Goal: Task Accomplishment & Management: Complete application form

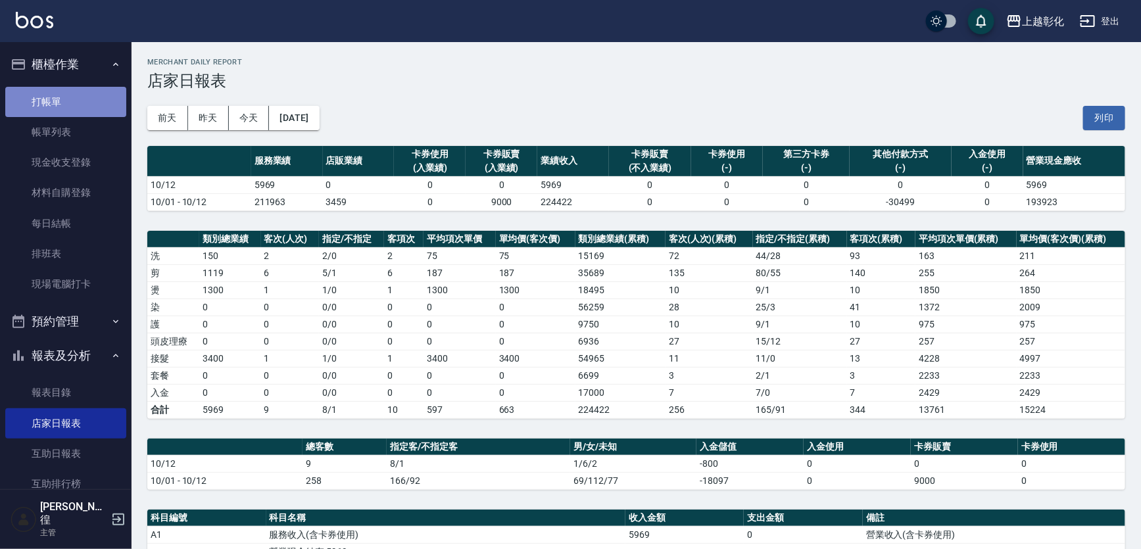
click at [79, 99] on link "打帳單" at bounding box center [65, 102] width 121 height 30
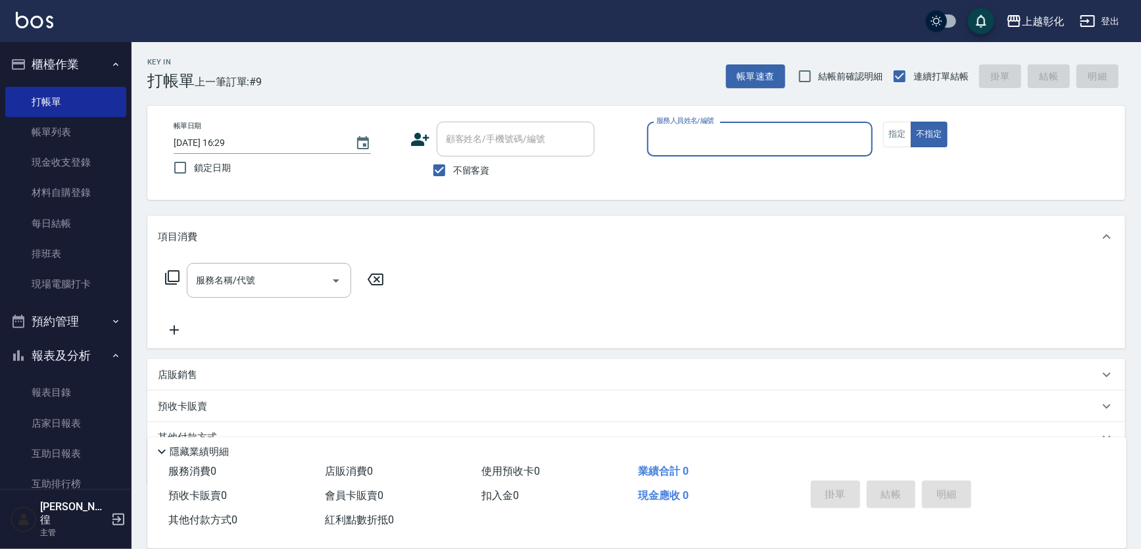
click at [458, 170] on span "不留客資" at bounding box center [471, 171] width 37 height 14
click at [453, 170] on input "不留客資" at bounding box center [439, 170] width 28 height 28
checkbox input "false"
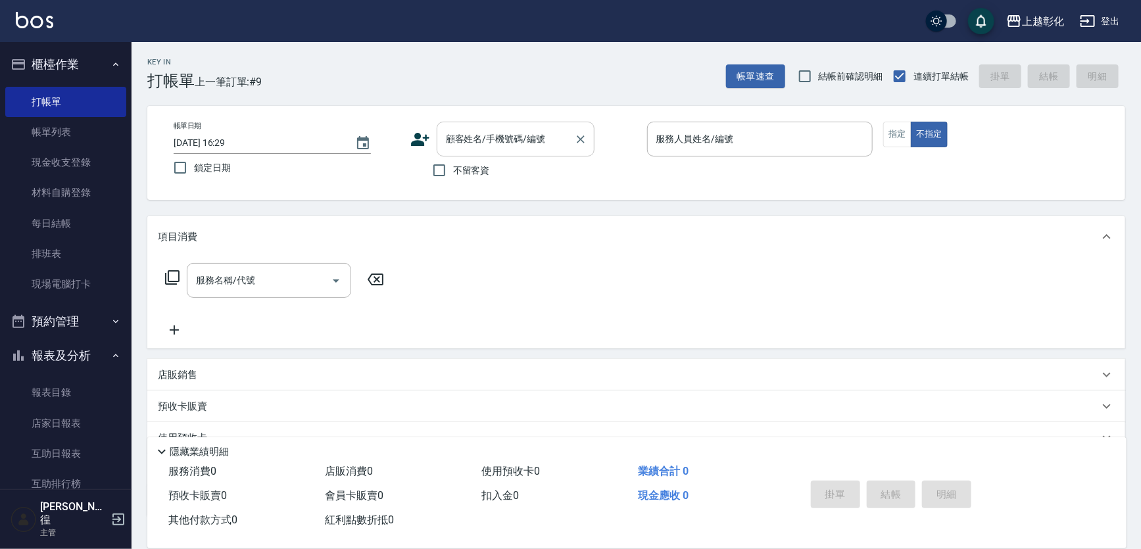
click at [486, 138] on input "顧客姓名/手機號碼/編號" at bounding box center [505, 139] width 126 height 23
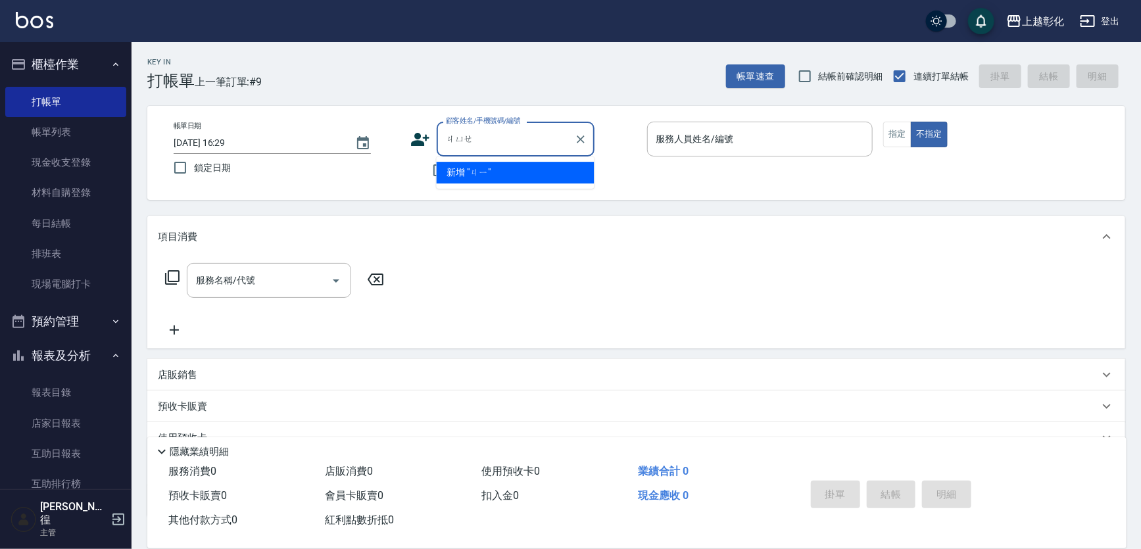
type input "噘"
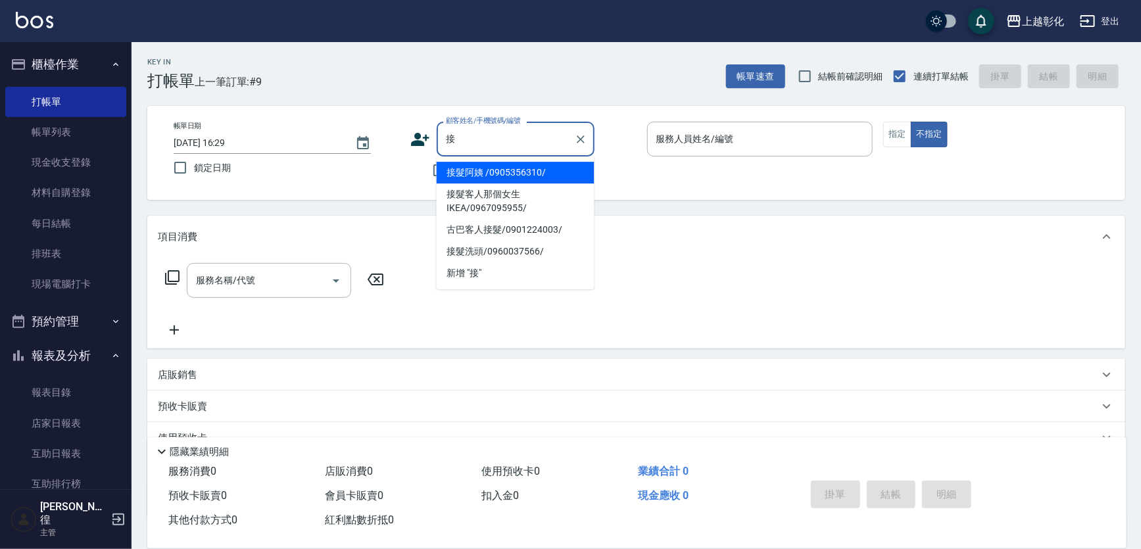
type input "接髮阿姨 /0905356310/"
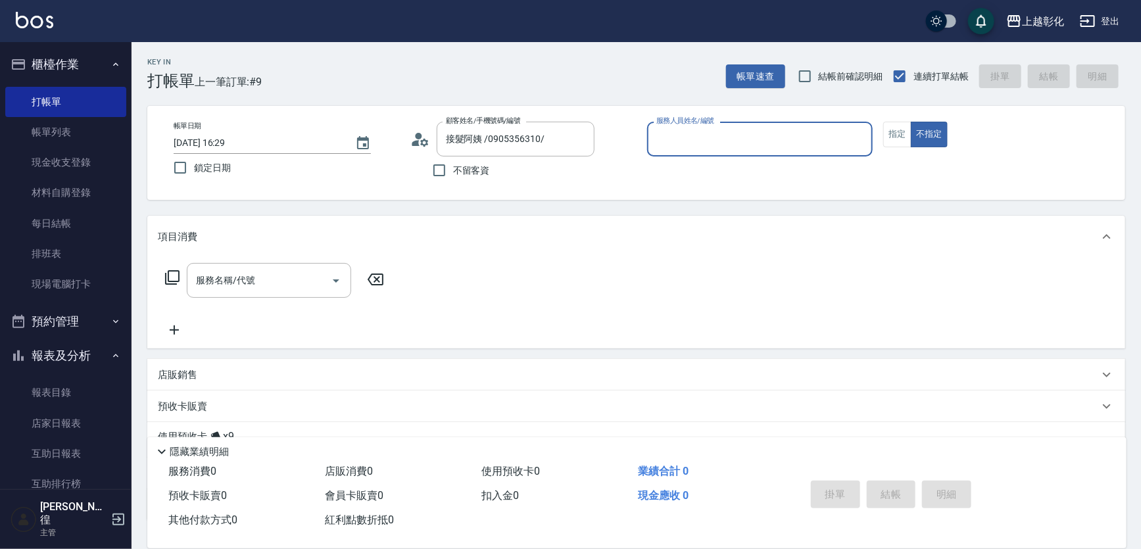
type input "ㄍ"
type input "[PERSON_NAME]-e"
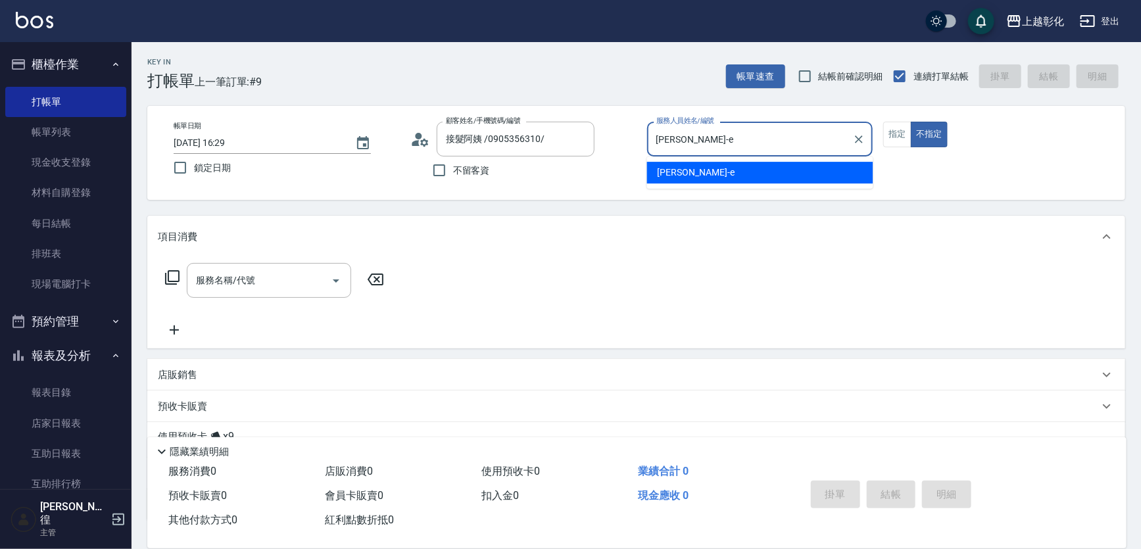
type button "false"
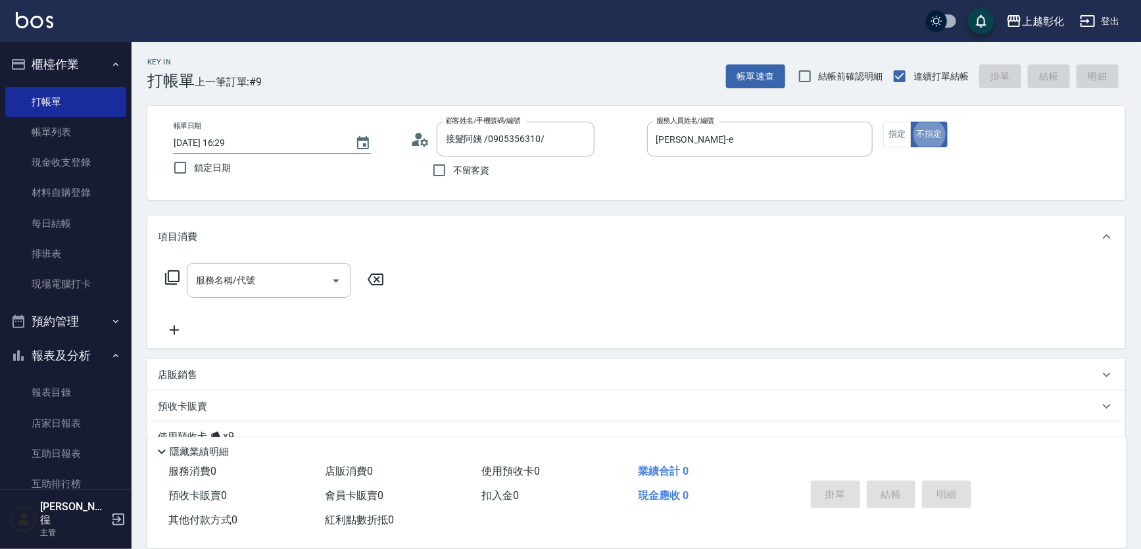
click at [887, 147] on div "帳單日期 [DATE] 16:29 鎖定日期 顧客姓名/手機號碼/編號 接髮阿姨 /0905356310/ 顧客姓名/手機號碼/編號 不留客資 服務人員姓名/…" at bounding box center [636, 153] width 946 height 62
click at [887, 144] on button "指定" at bounding box center [897, 135] width 28 height 26
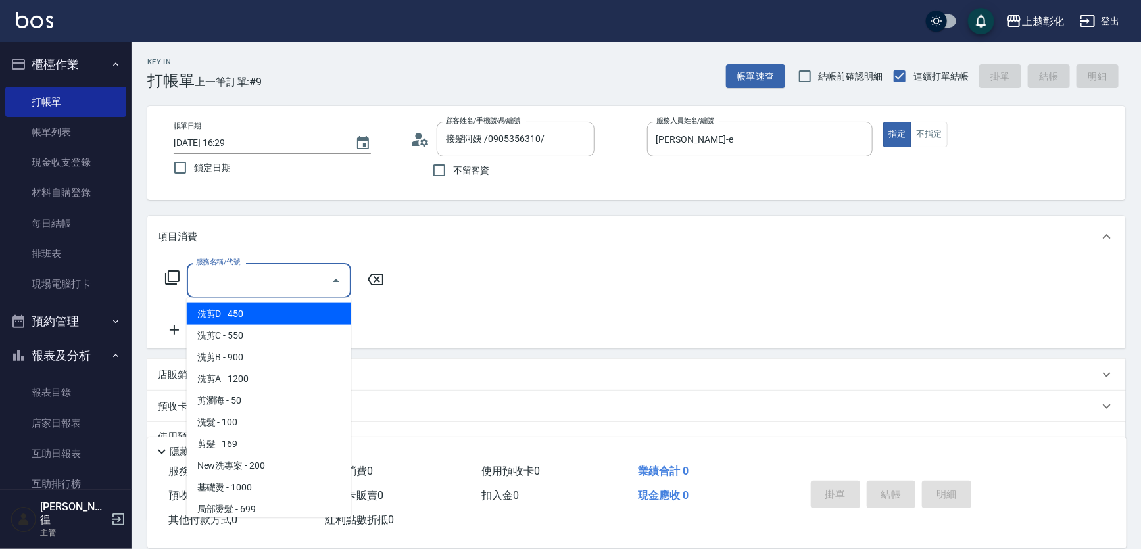
click at [260, 287] on input "服務名稱/代號" at bounding box center [259, 280] width 133 height 23
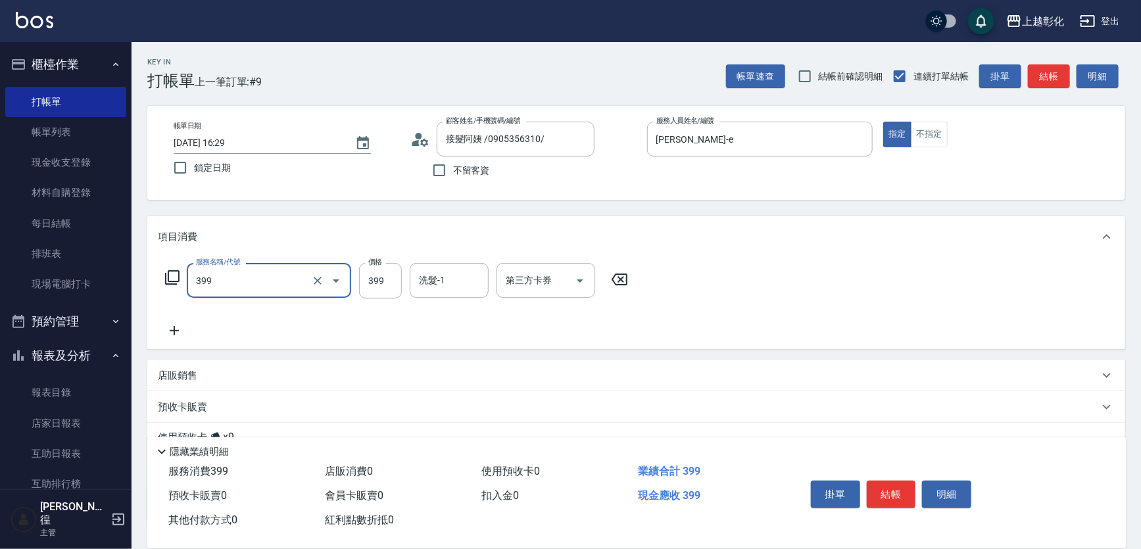
type input "貼片洗髮(399)"
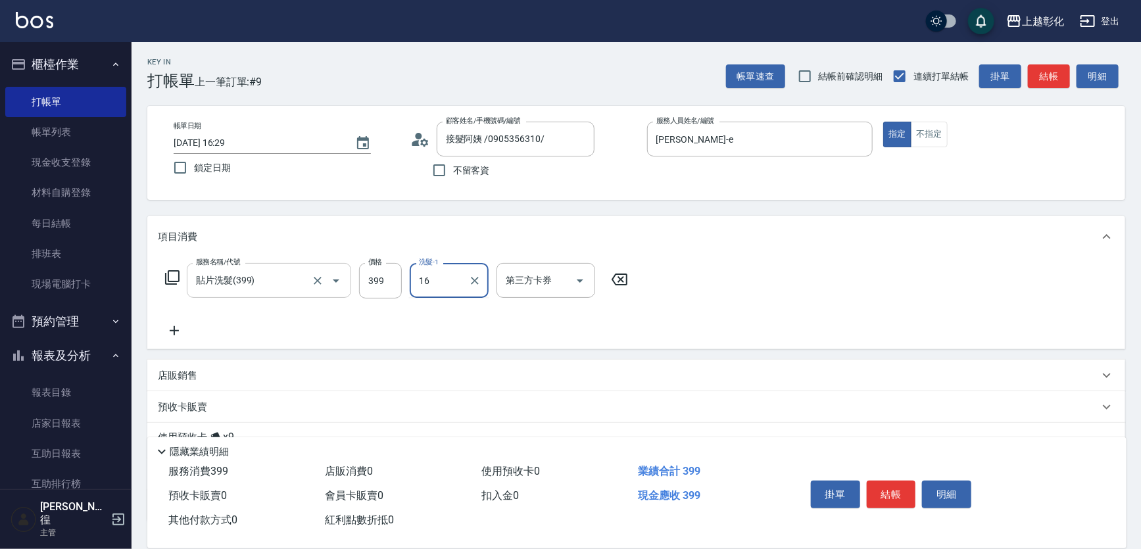
type input "1"
type input "b"
type input "[PERSON_NAME]-e"
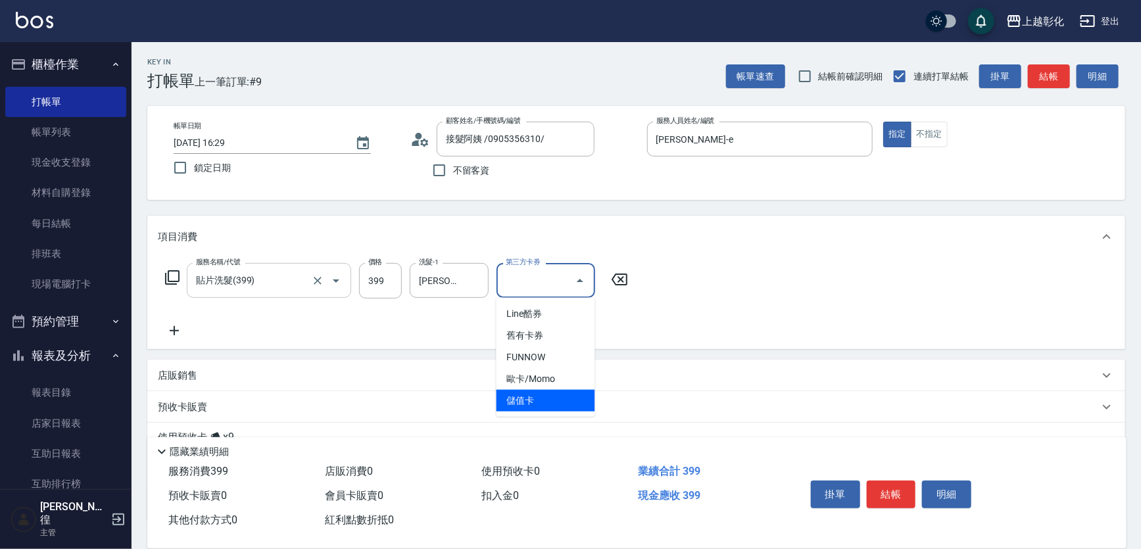
type input "儲值卡"
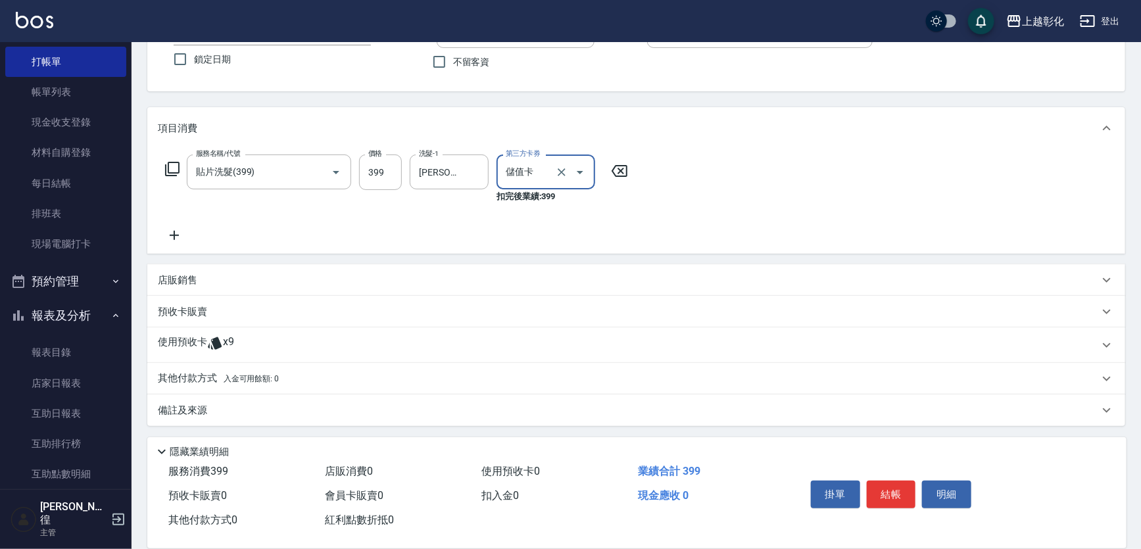
scroll to position [59, 0]
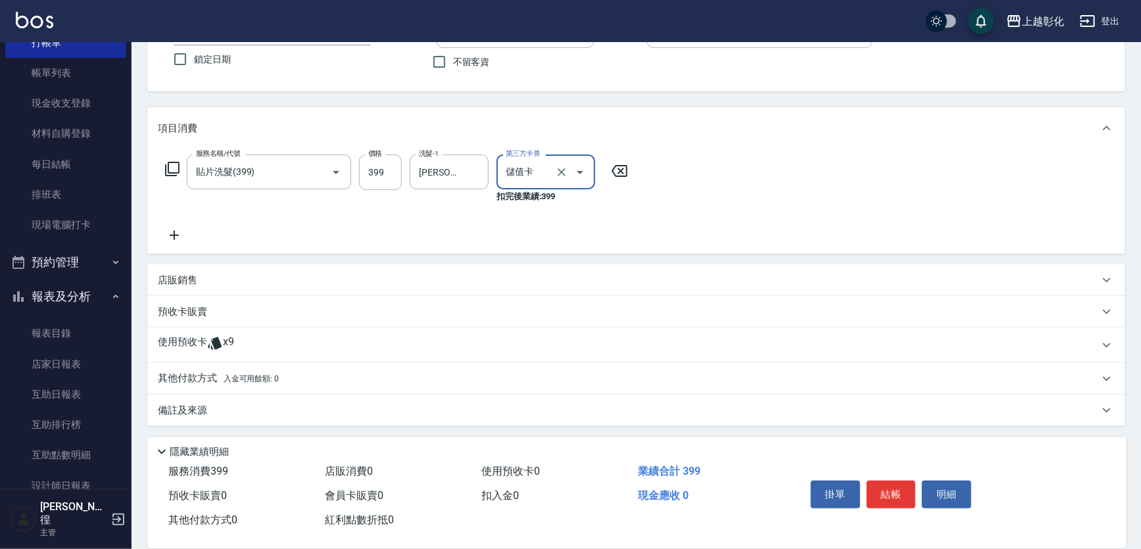
click at [256, 339] on div "使用預收卡 x9" at bounding box center [628, 345] width 941 height 20
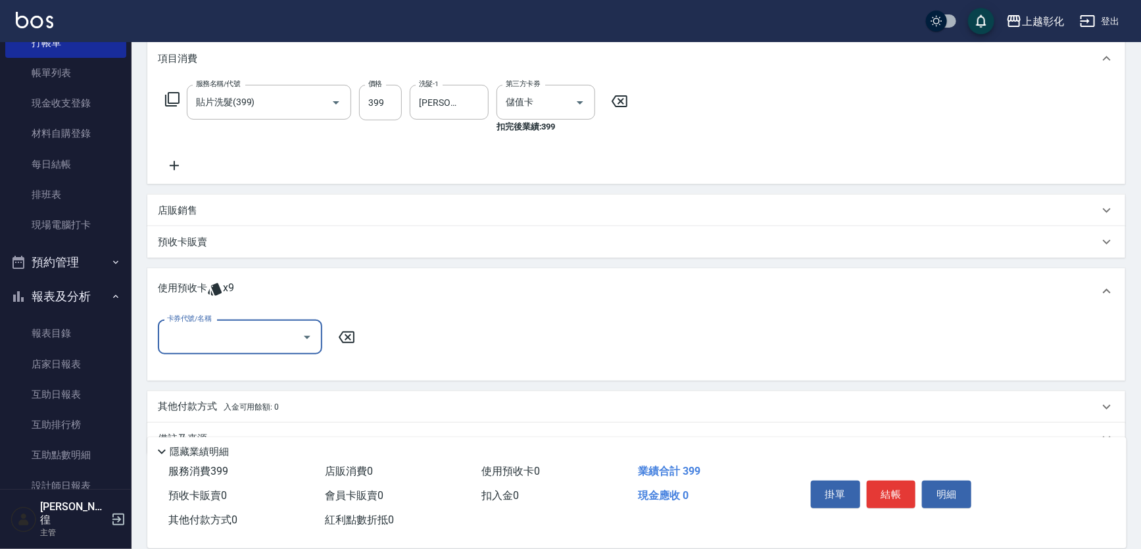
scroll to position [189, 0]
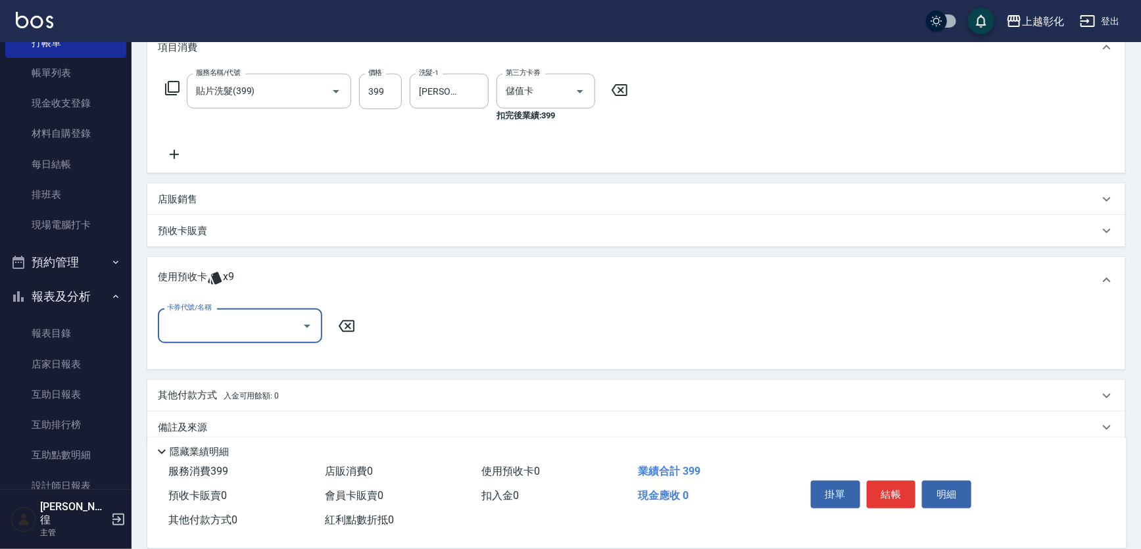
click at [254, 339] on div "卡券代號/名稱" at bounding box center [240, 325] width 164 height 35
click at [247, 358] on div "海鹽洗髮 剩餘3張" at bounding box center [240, 359] width 164 height 22
type input "海鹽洗髮"
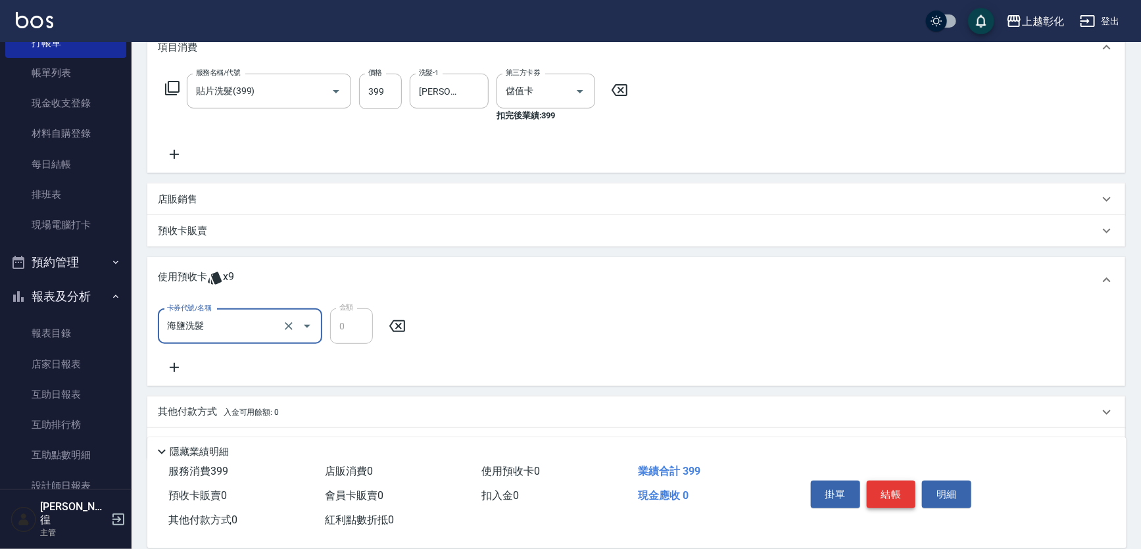
click at [886, 491] on button "結帳" at bounding box center [890, 495] width 49 height 28
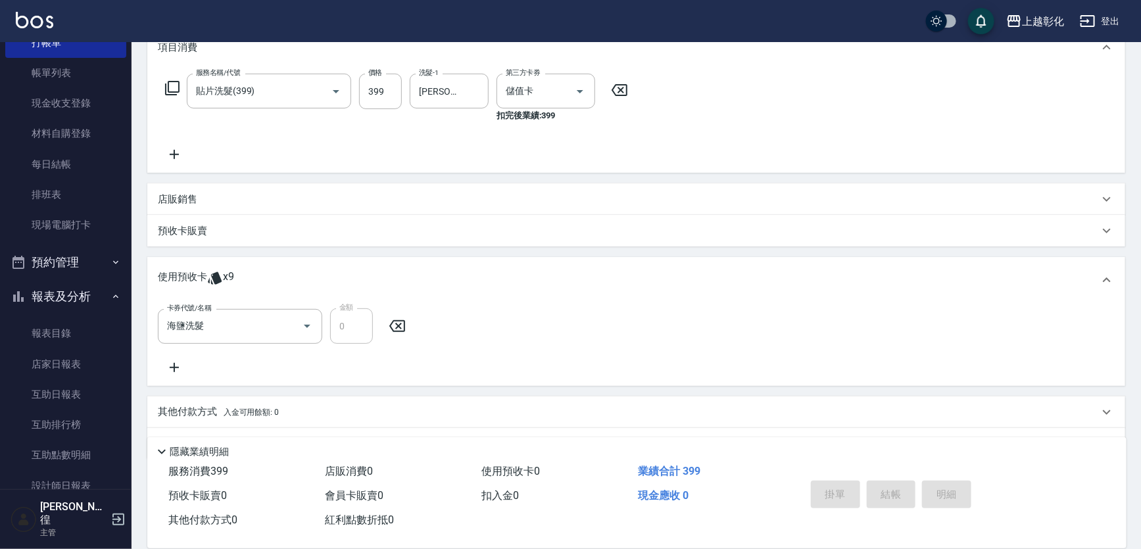
scroll to position [10, 0]
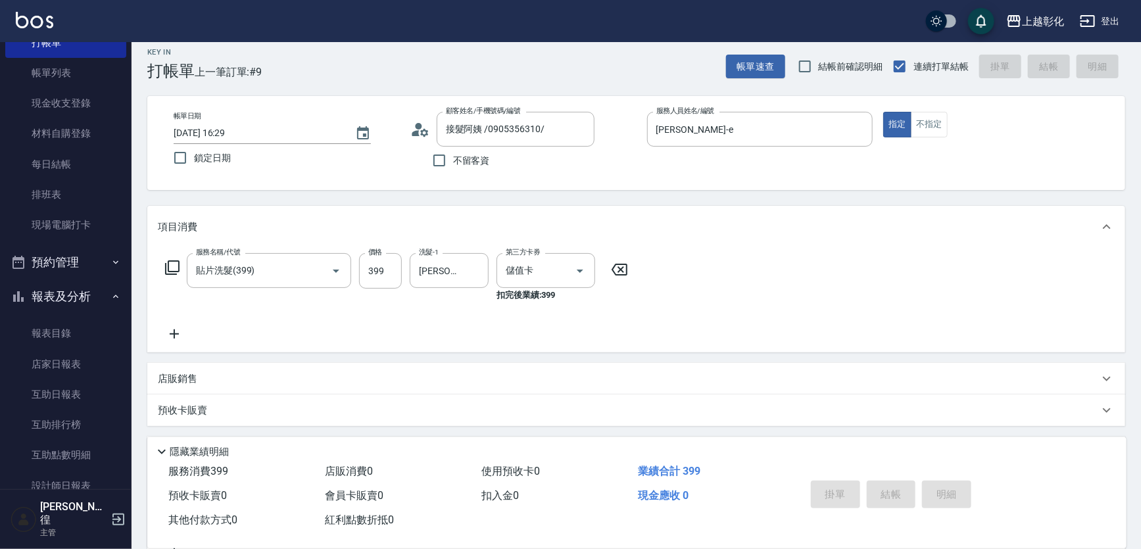
type input "[DATE] 16:30"
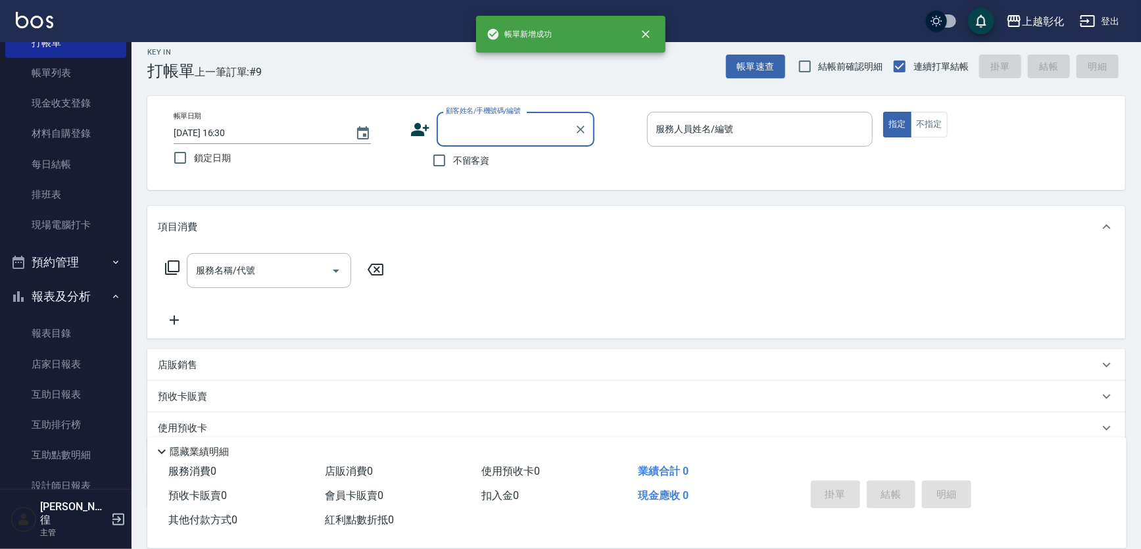
scroll to position [0, 0]
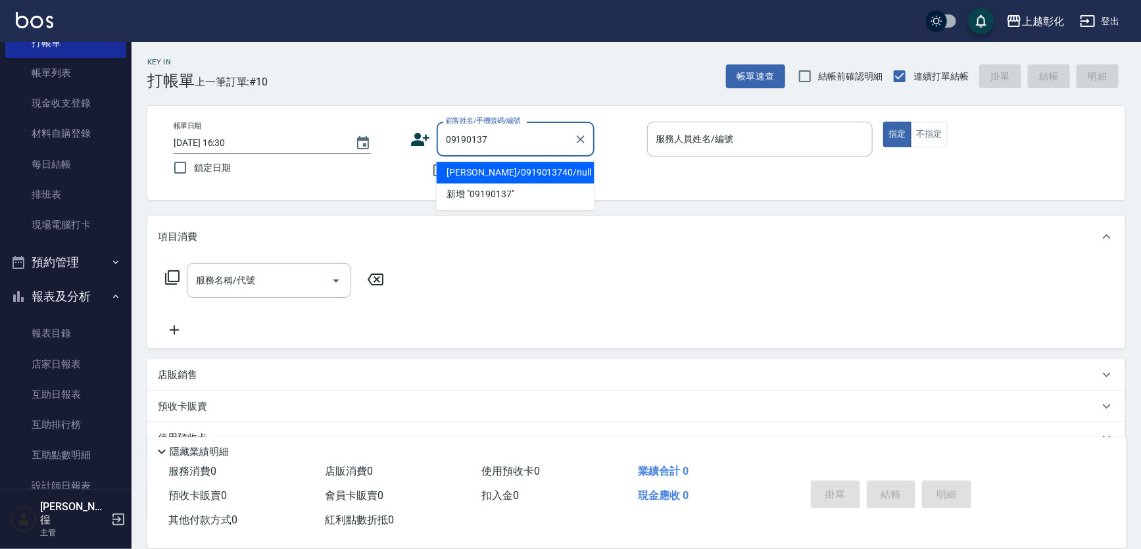
type input "[PERSON_NAME]/0919013740/null"
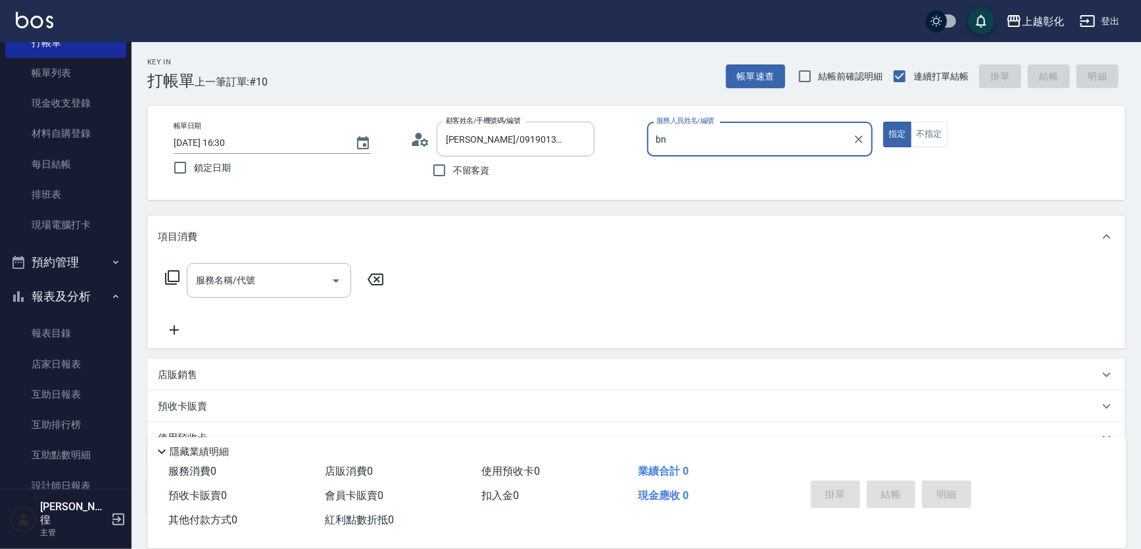
type input "b"
type input "羊羊-n"
type button "true"
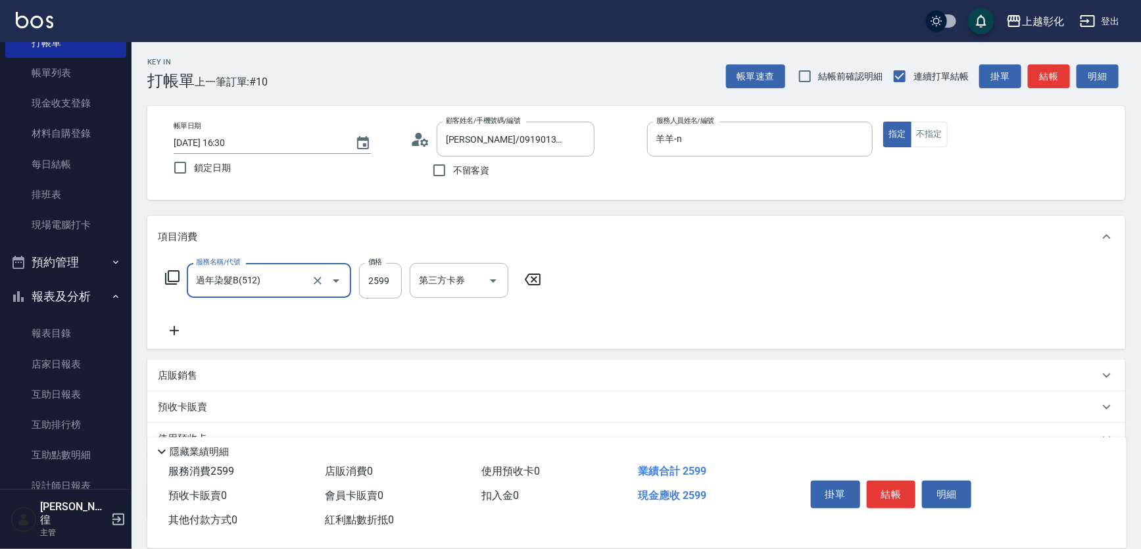
type input "過年染髮B(512)"
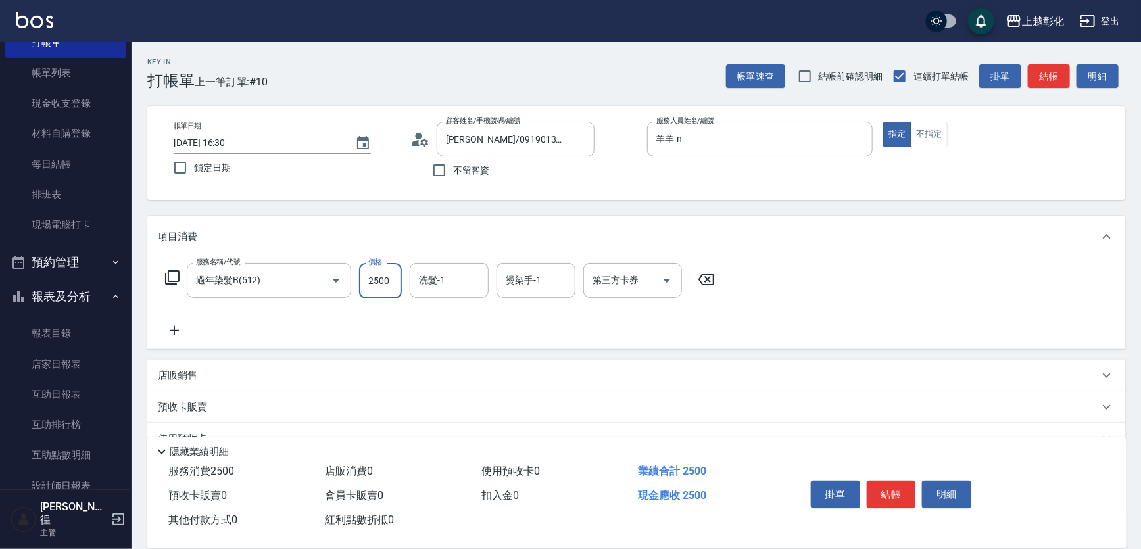
type input "2500"
type input "羊羊-n"
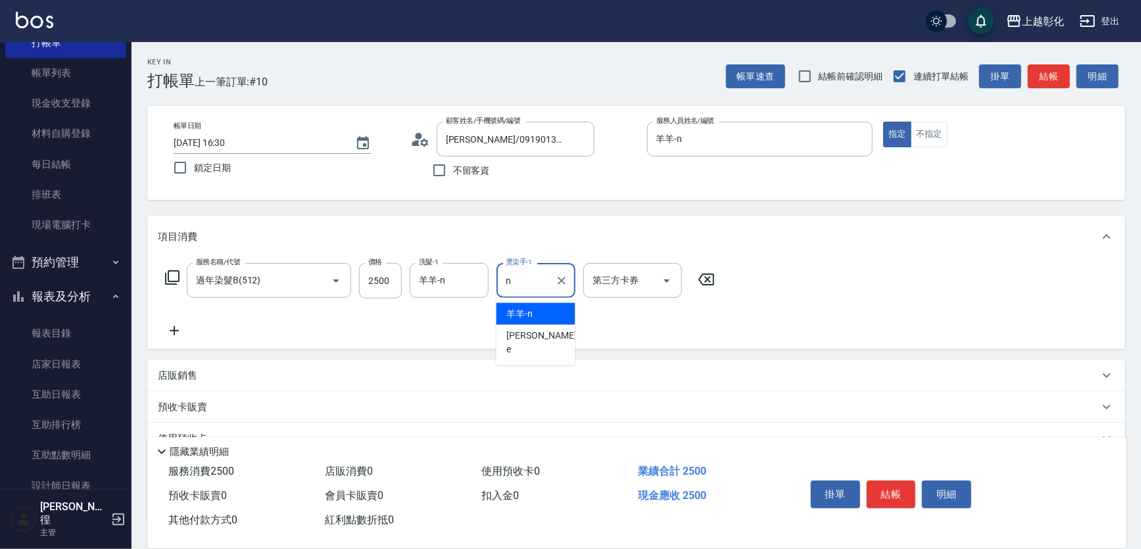
type input "羊羊-n"
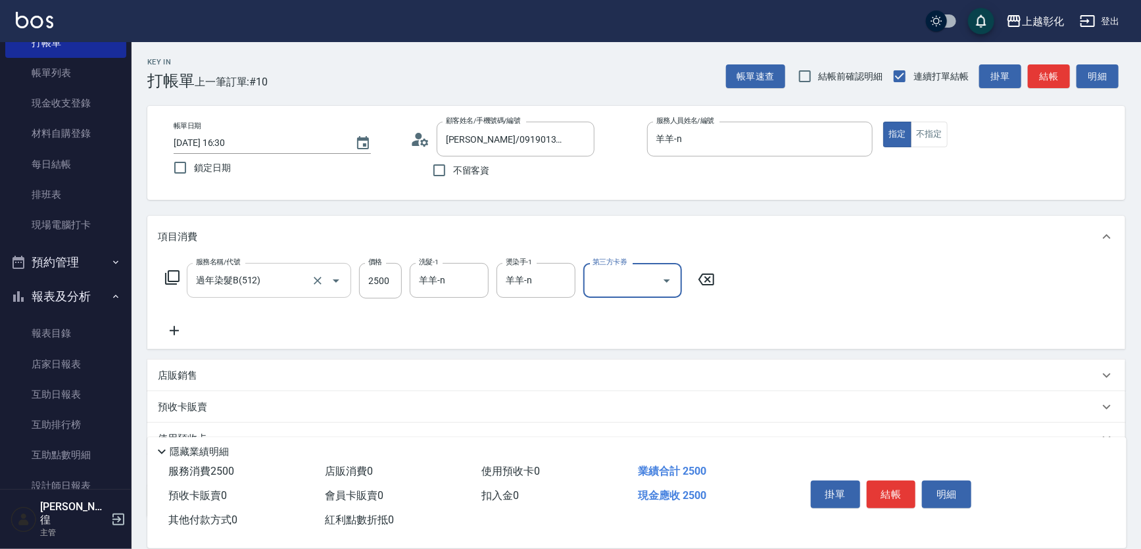
click at [285, 289] on input "過年染髮B(512)" at bounding box center [251, 280] width 116 height 23
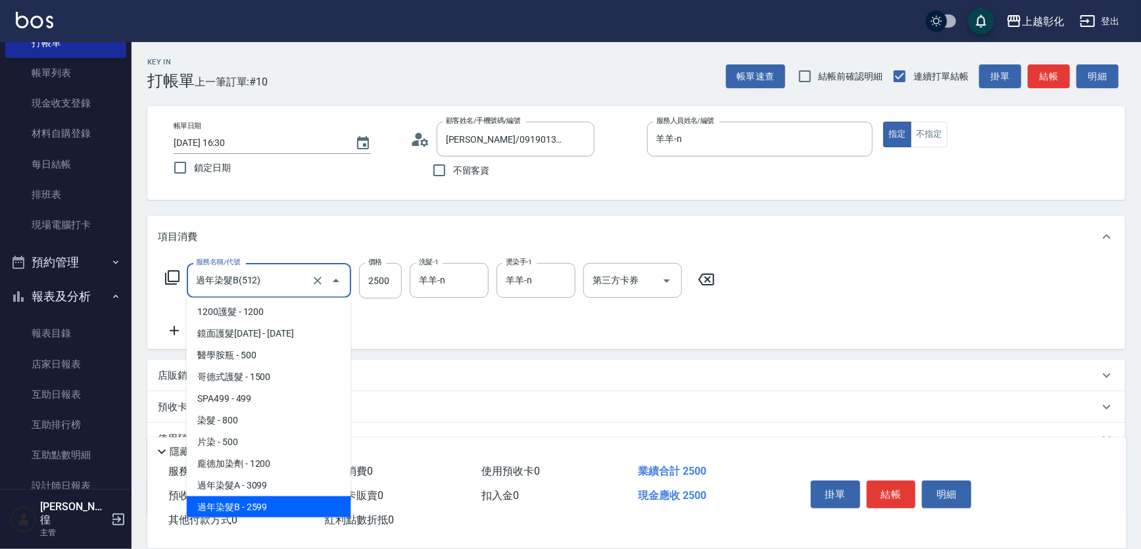
click at [285, 289] on input "過年染髮B(512)" at bounding box center [251, 280] width 116 height 23
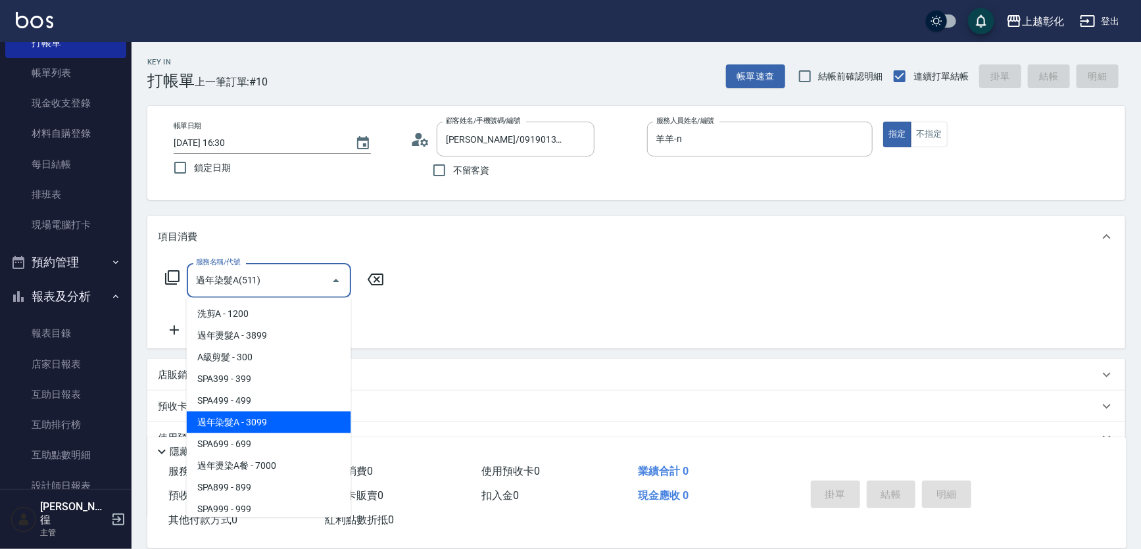
type input "過年染髮A(511)"
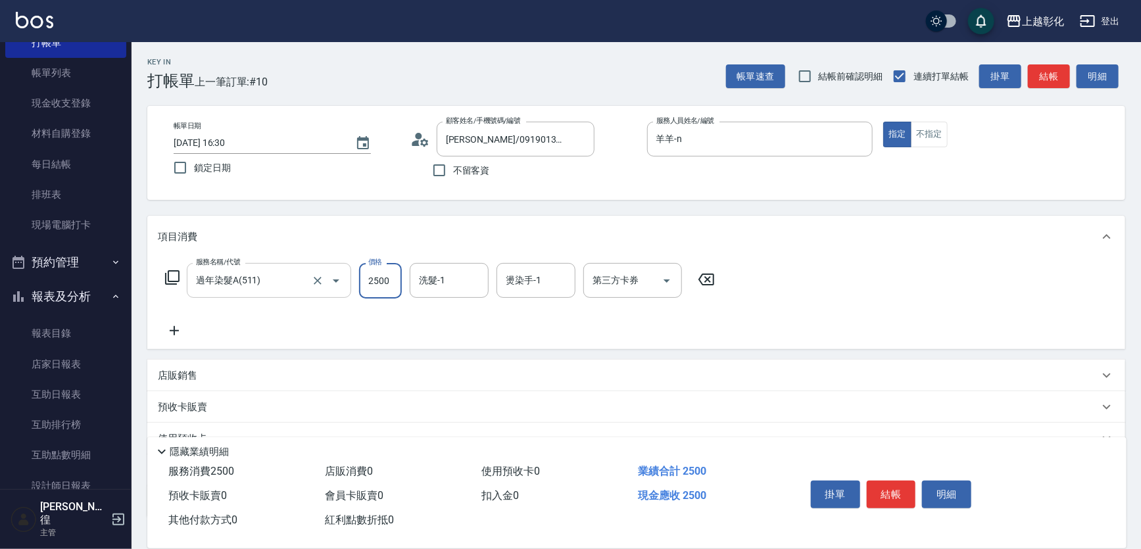
type input "2500"
type input "羊羊-n"
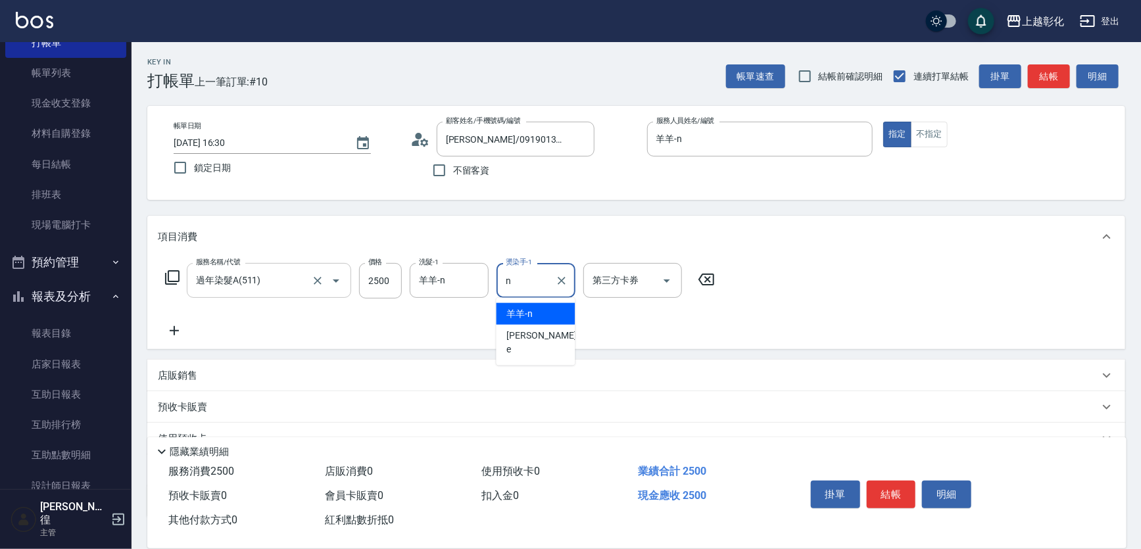
type input "羊羊-n"
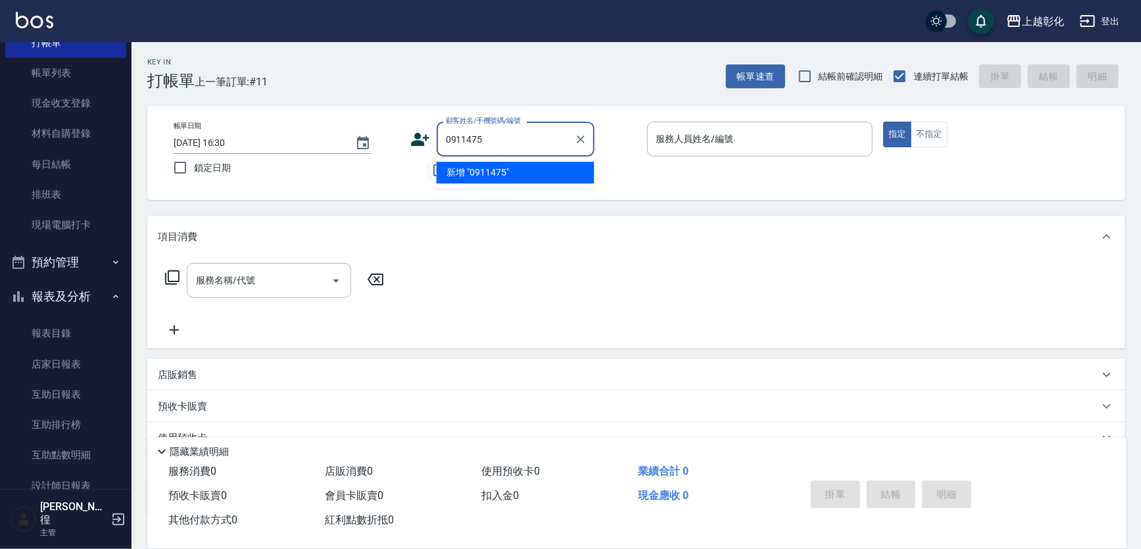
type input "0911475"
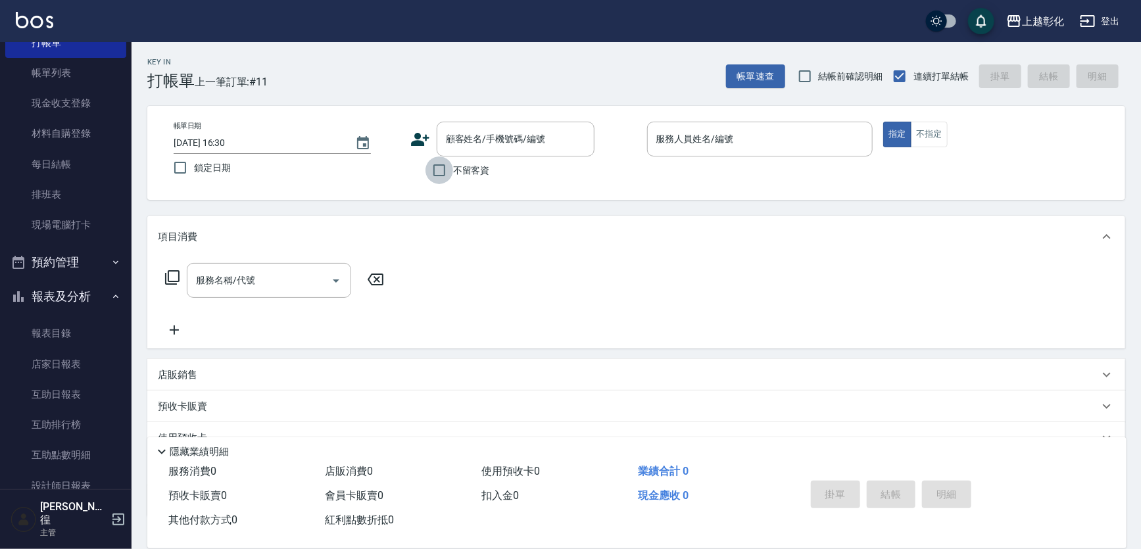
click at [429, 168] on input "不留客資" at bounding box center [439, 170] width 28 height 28
checkbox input "true"
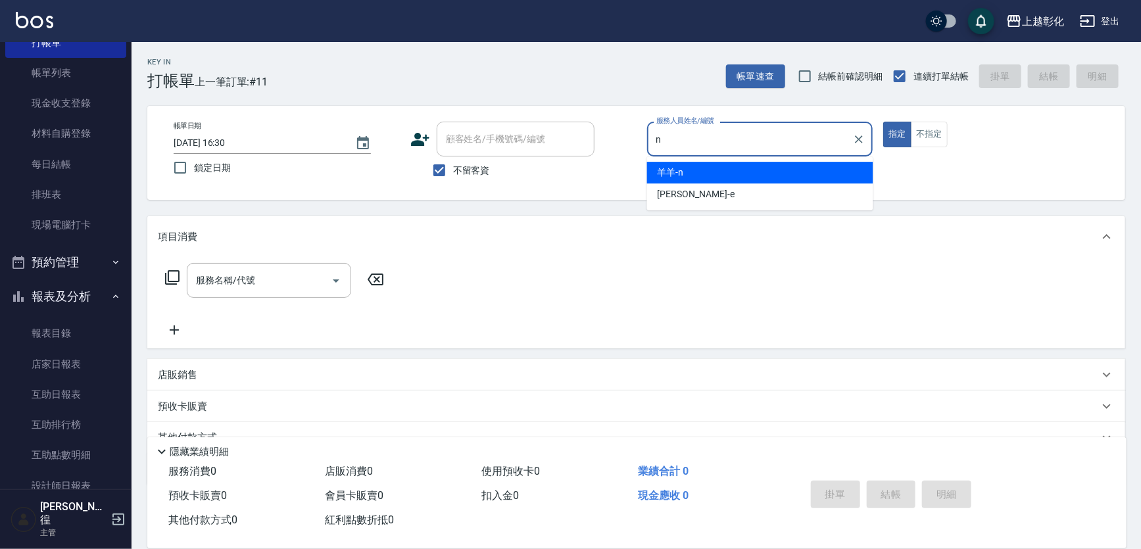
type input "羊羊-n"
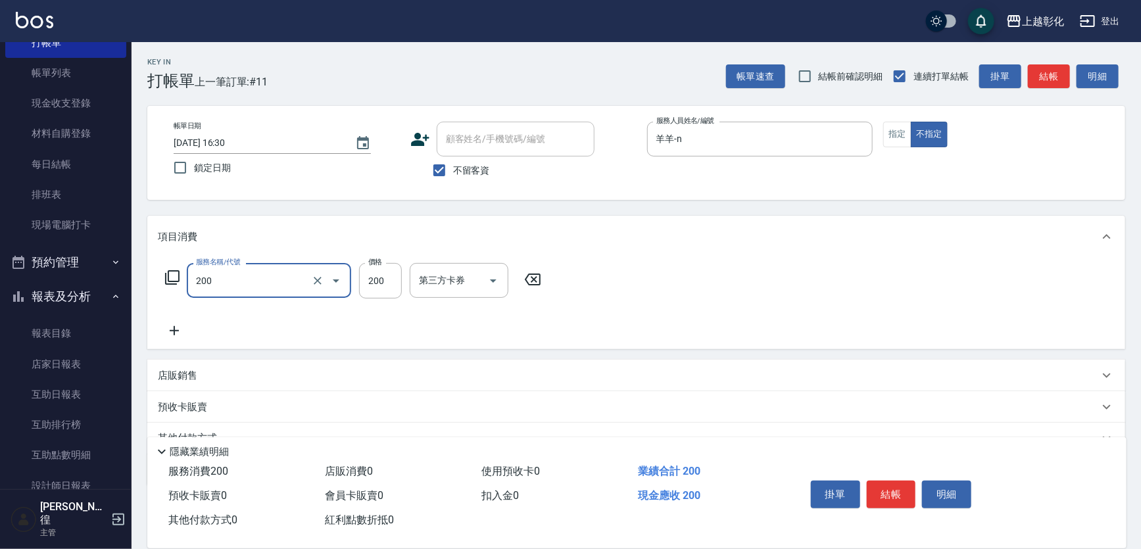
type input "New洗專案(200)"
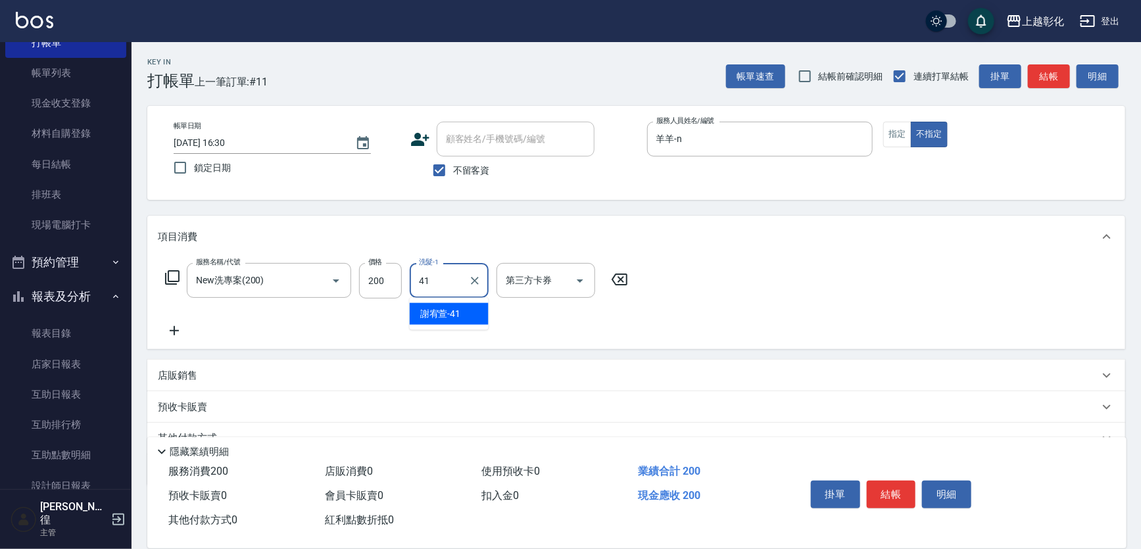
type input "[PERSON_NAME]-41"
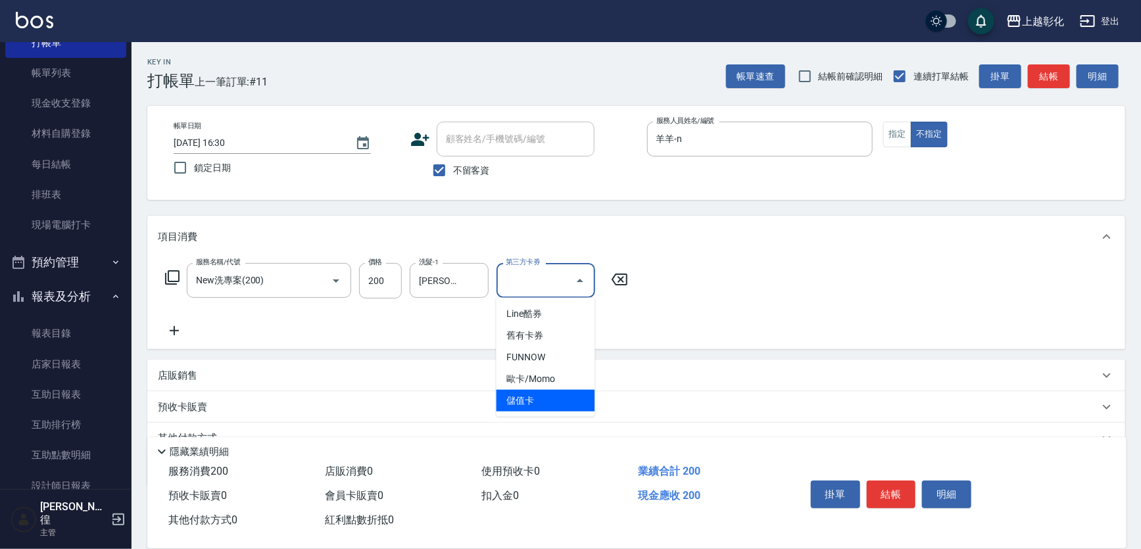
type input "儲值卡"
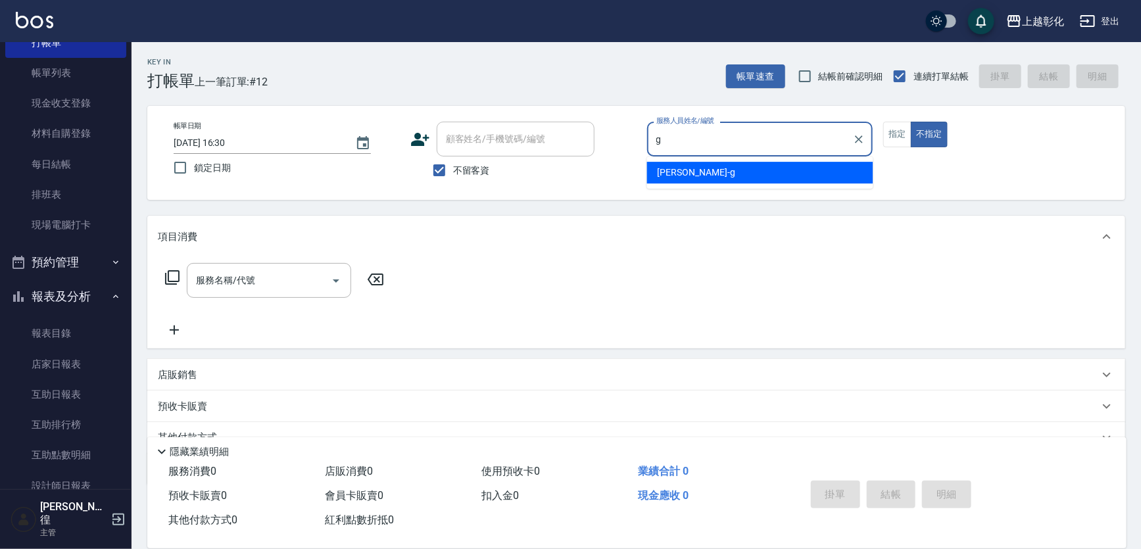
type input "[PERSON_NAME]"
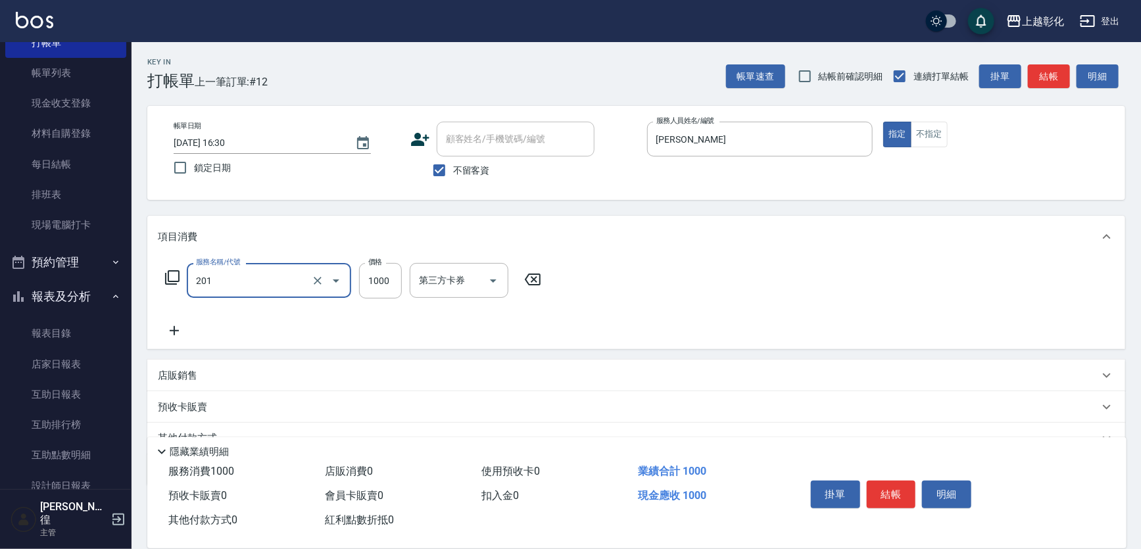
type input "基礎燙(201)"
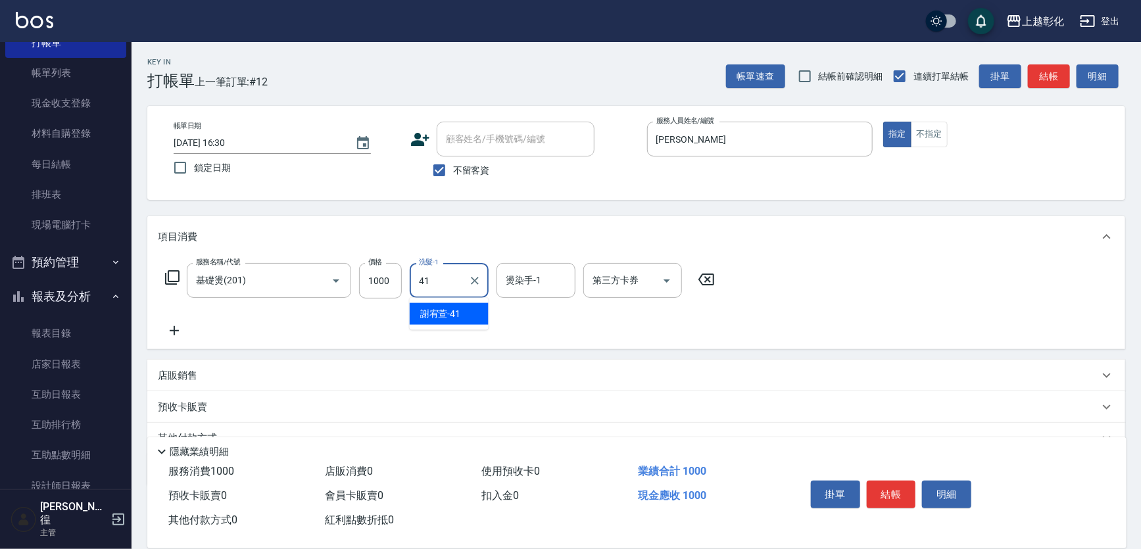
type input "[PERSON_NAME]-41"
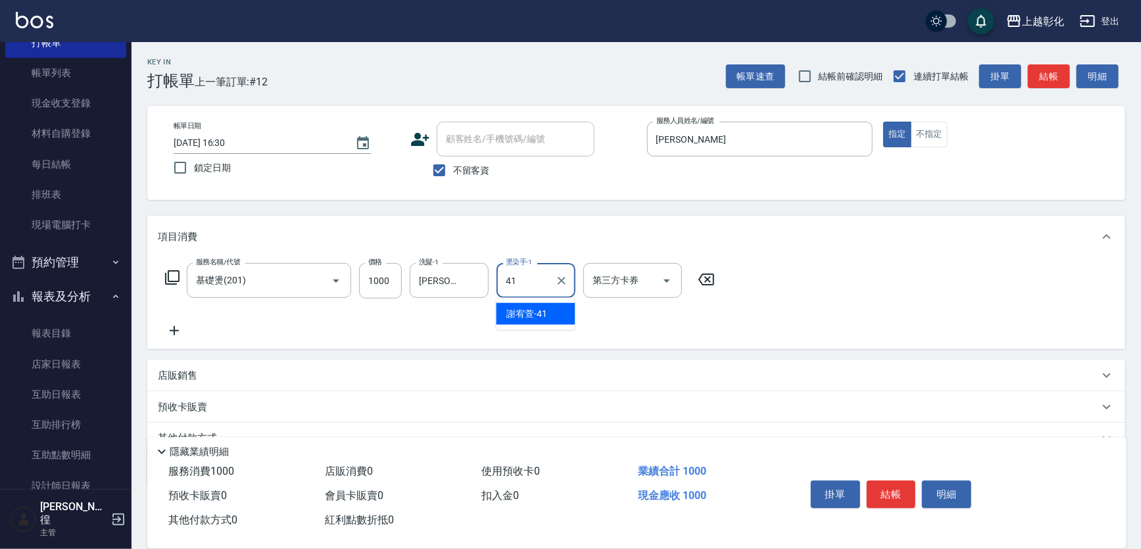
type input "[PERSON_NAME]-41"
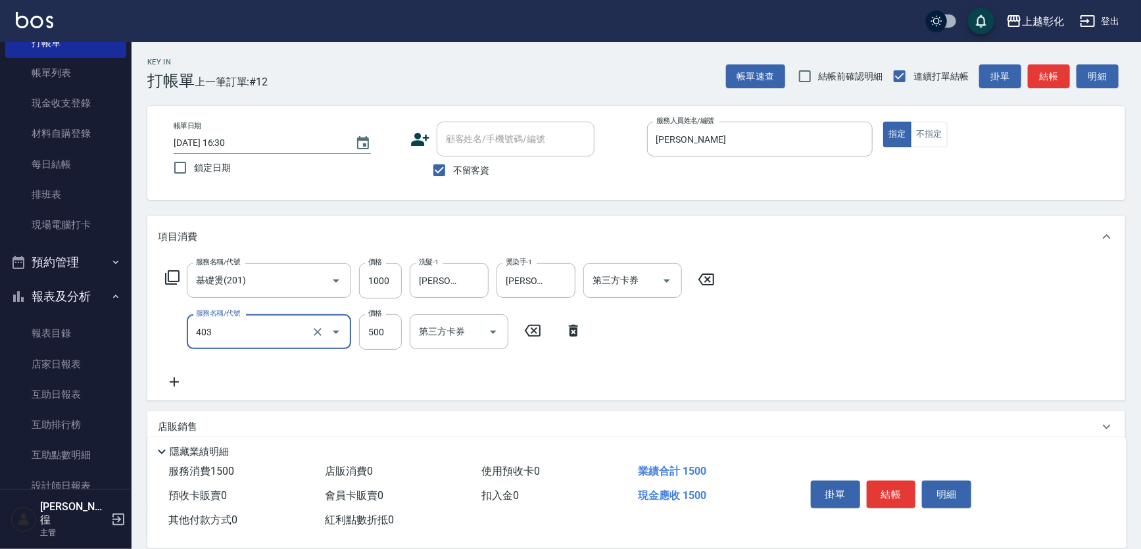
type input "500護髮(403)"
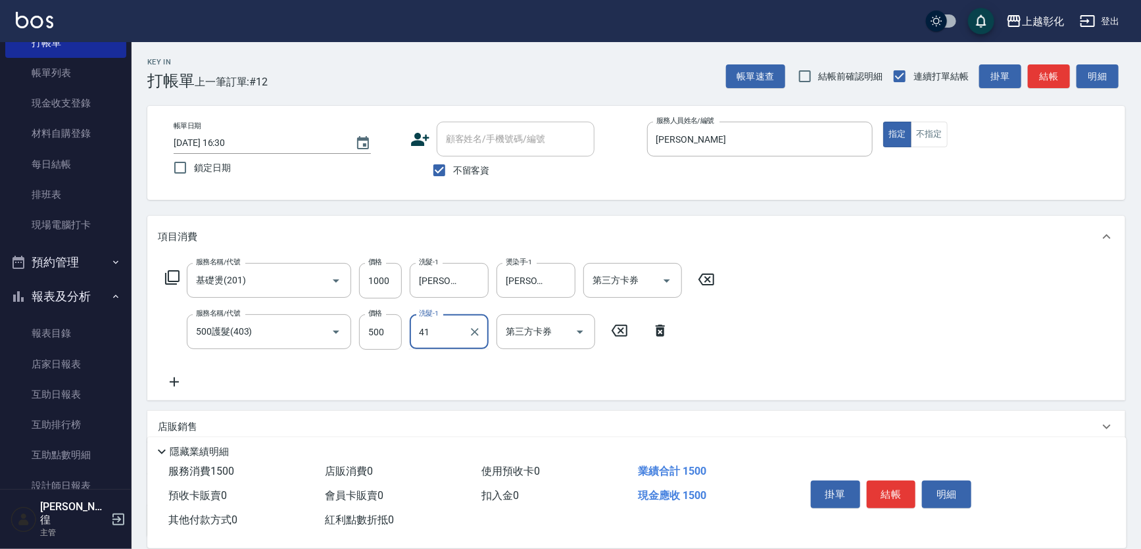
type input "[PERSON_NAME]-41"
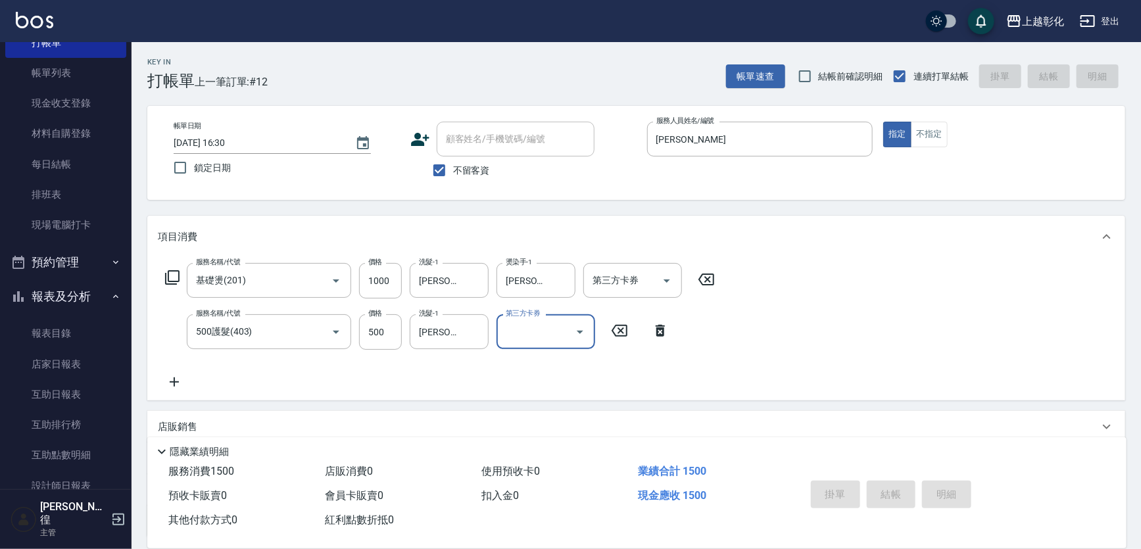
type input "[DATE] 16:31"
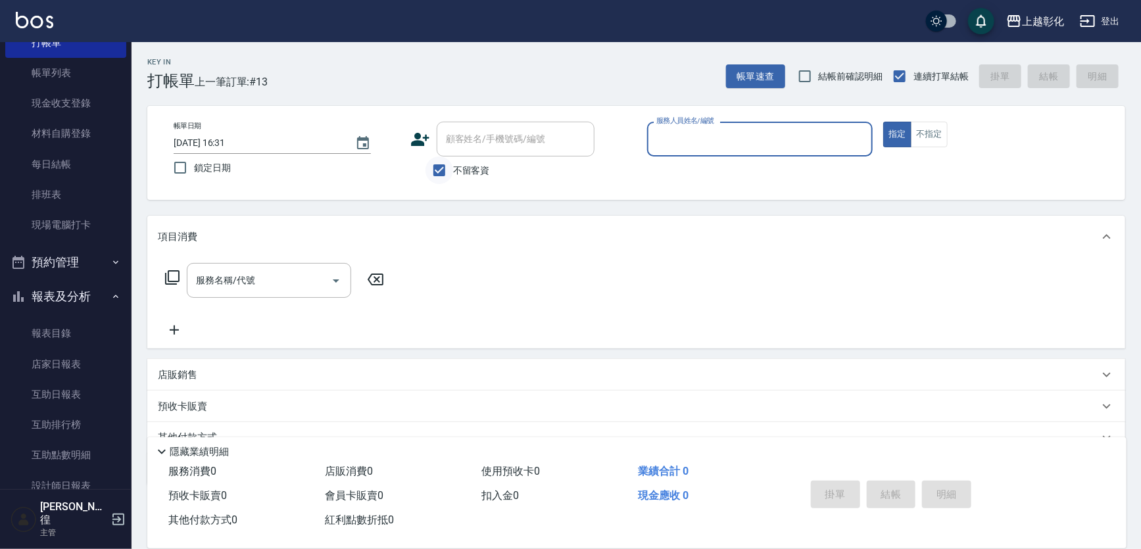
click at [444, 177] on input "不留客資" at bounding box center [439, 170] width 28 height 28
checkbox input "false"
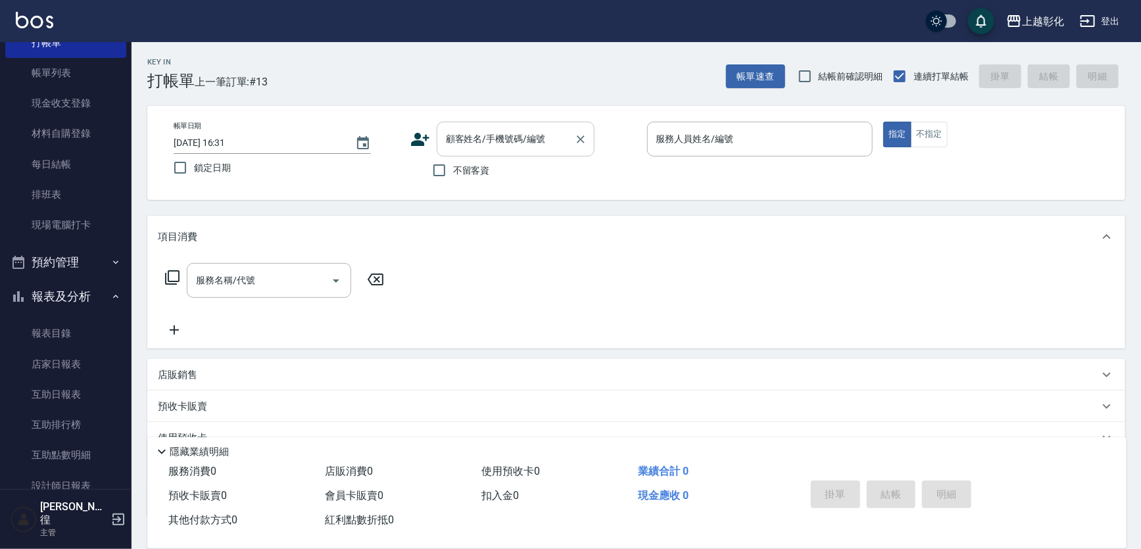
click at [470, 151] on div "顧客姓名/手機號碼/編號" at bounding box center [516, 139] width 158 height 35
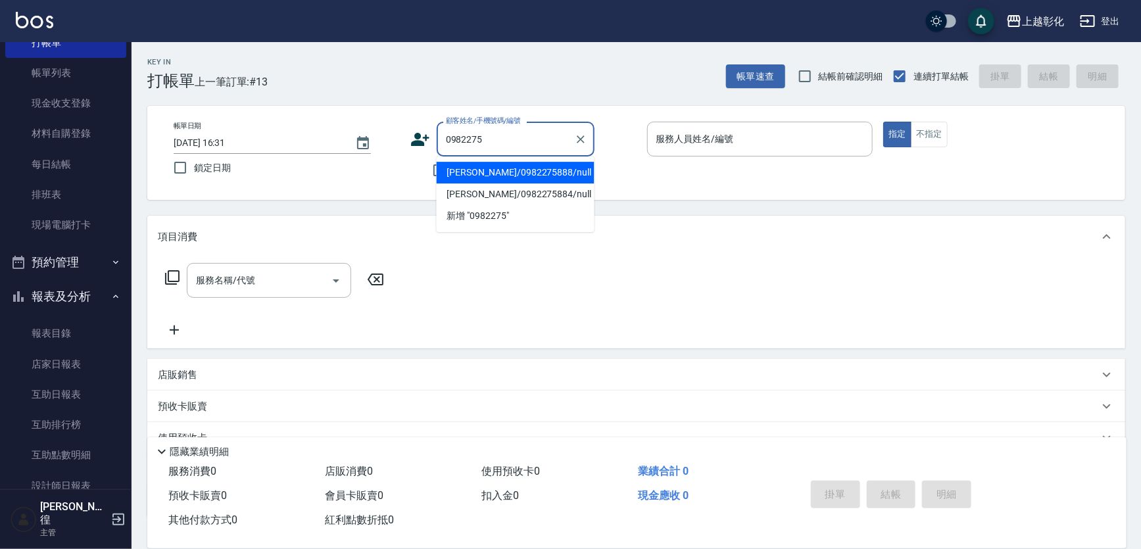
type input "[PERSON_NAME]/0982275888/null"
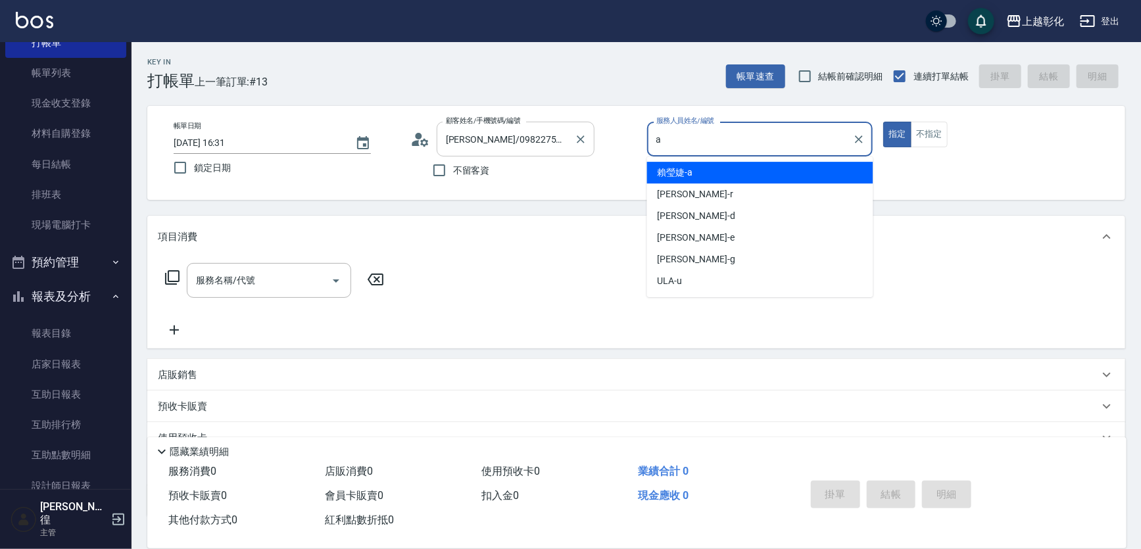
type input "[PERSON_NAME]"
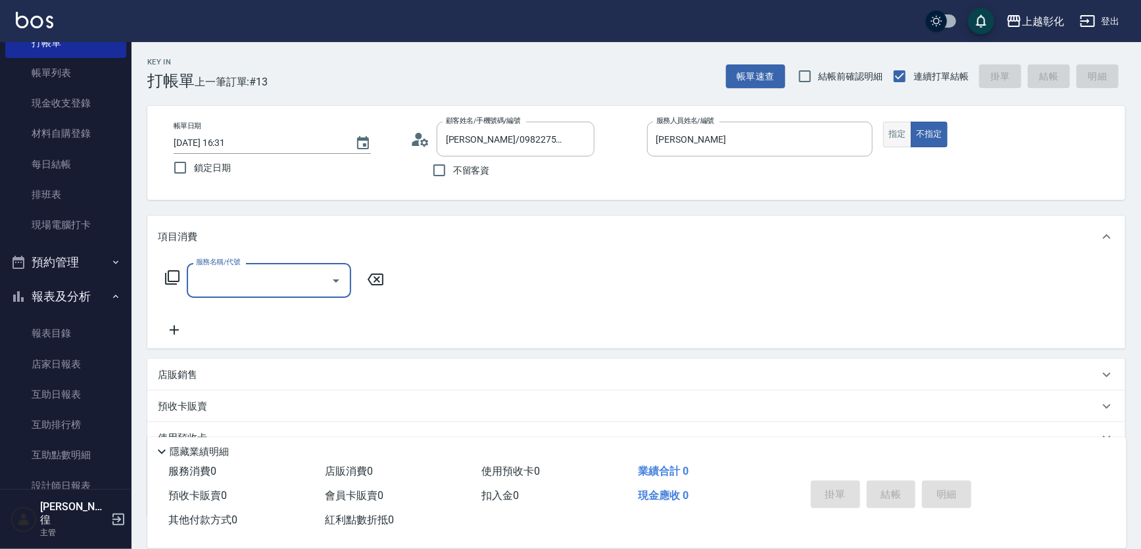
click at [894, 143] on button "指定" at bounding box center [897, 135] width 28 height 26
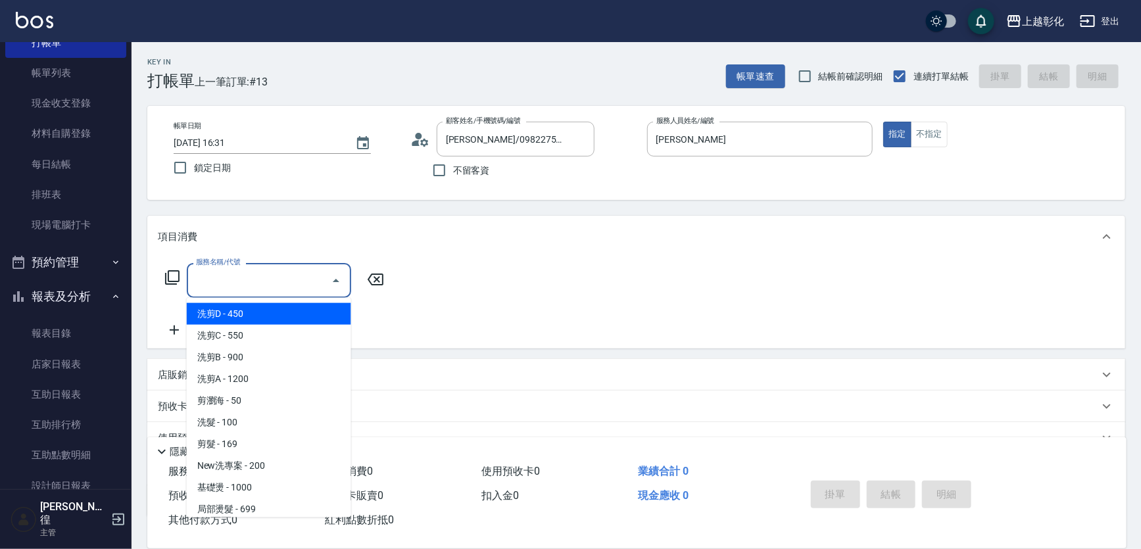
click at [275, 286] on input "服務名稱/代號" at bounding box center [259, 280] width 133 height 23
type input "b"
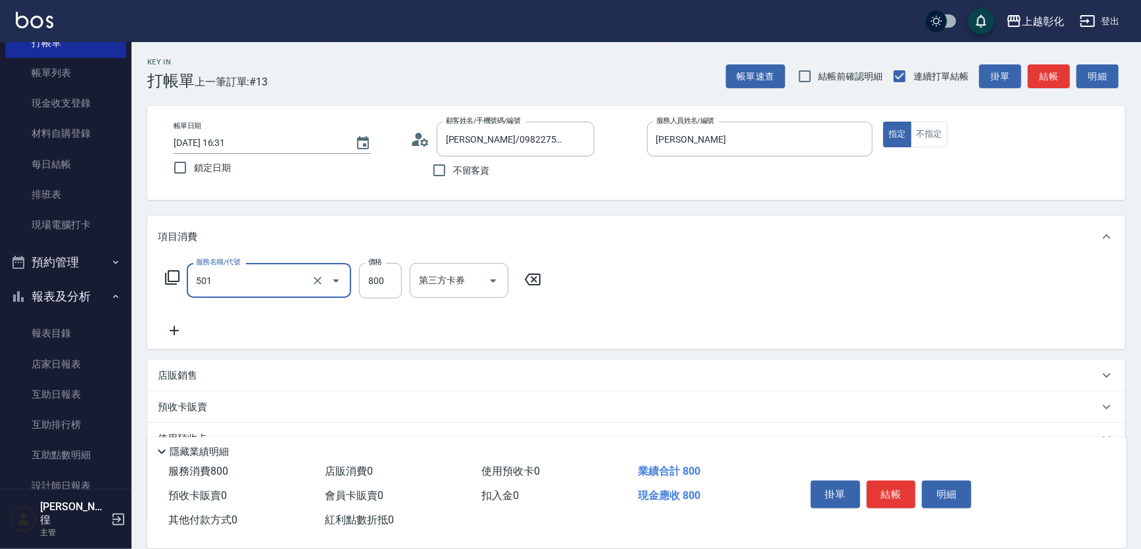
type input "染髮(501)"
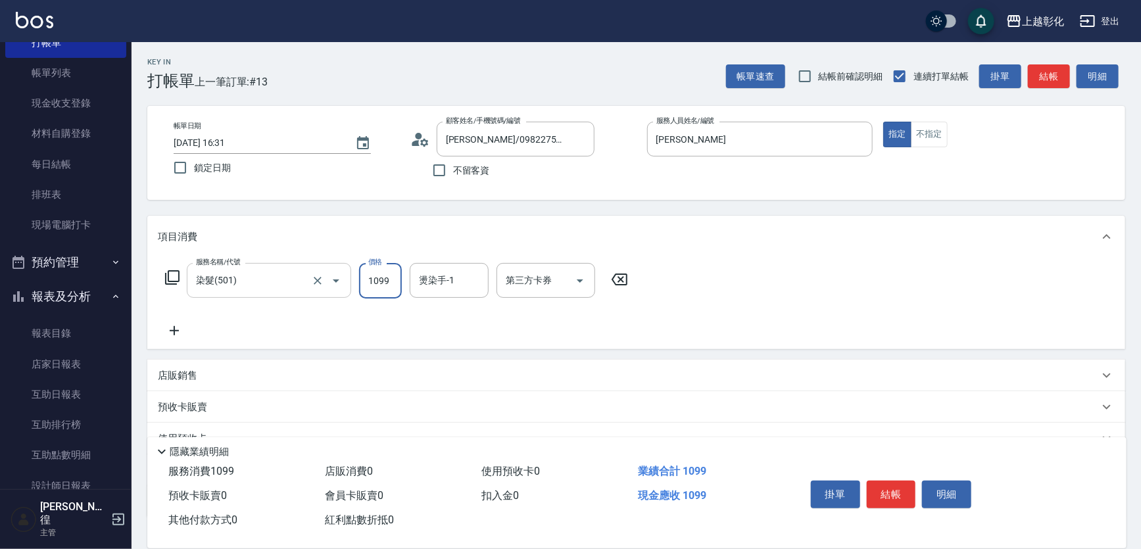
type input "1099"
type input "[PERSON_NAME]-Y"
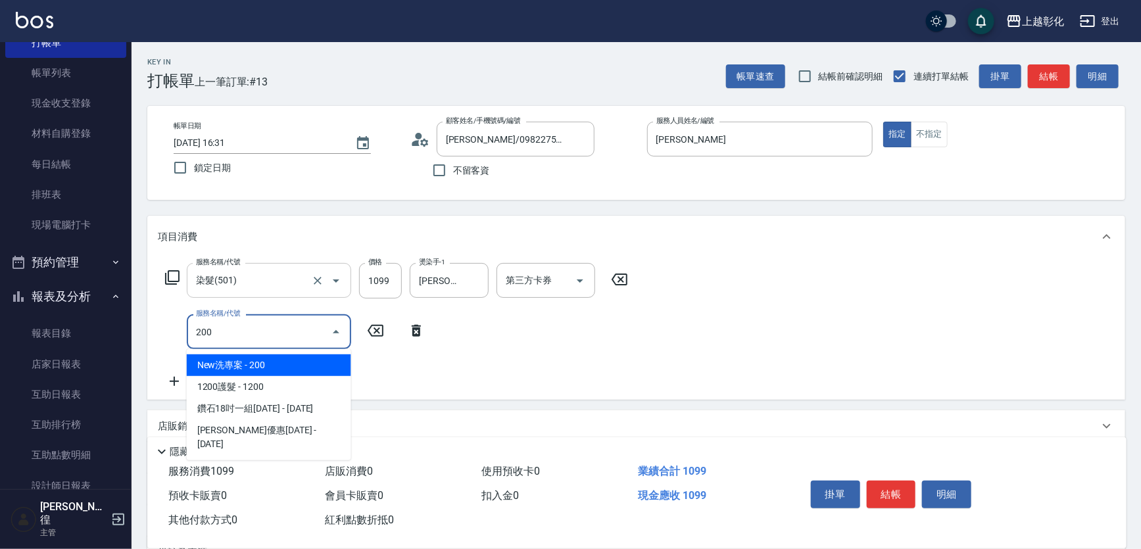
type input "New洗專案(200)"
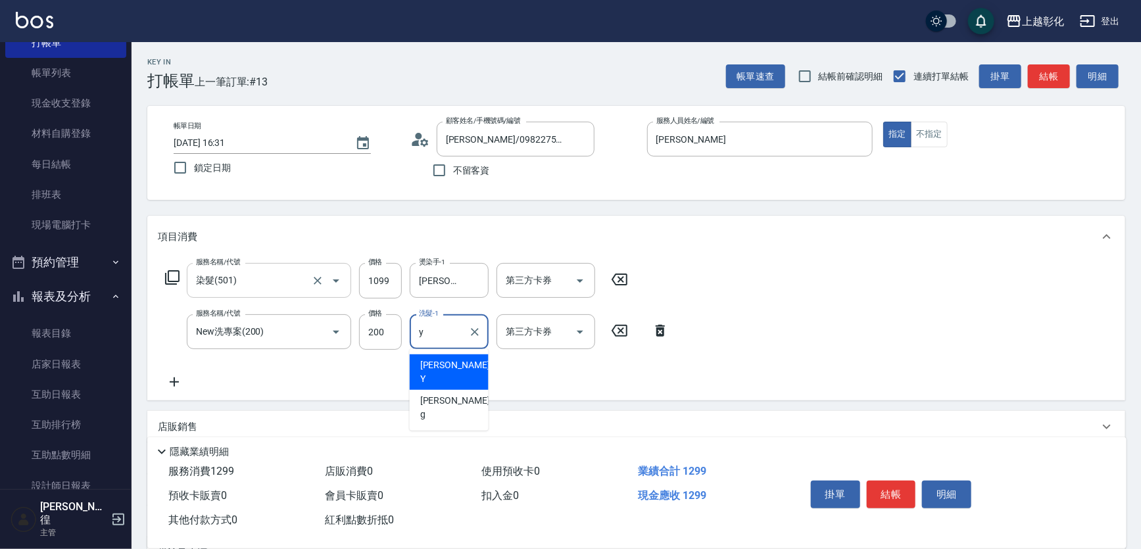
type input "[PERSON_NAME]-Y"
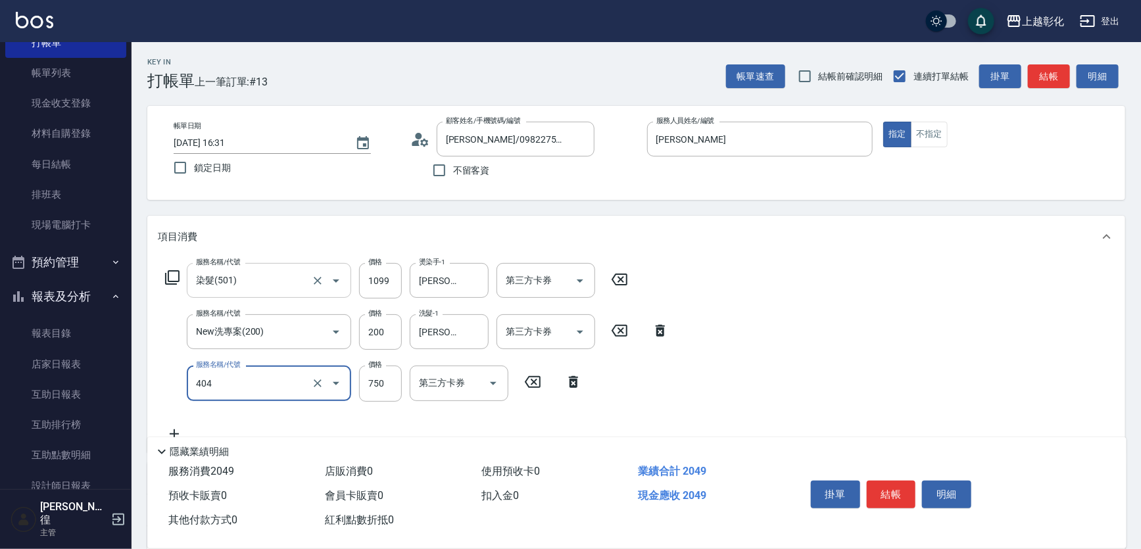
type input "750護髮(404)"
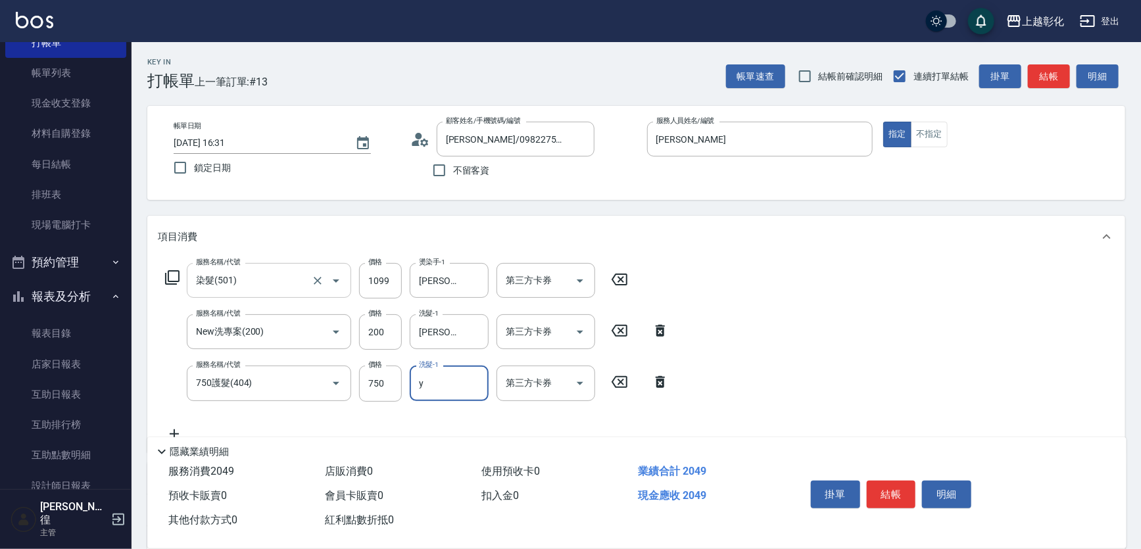
type input "[PERSON_NAME]-Y"
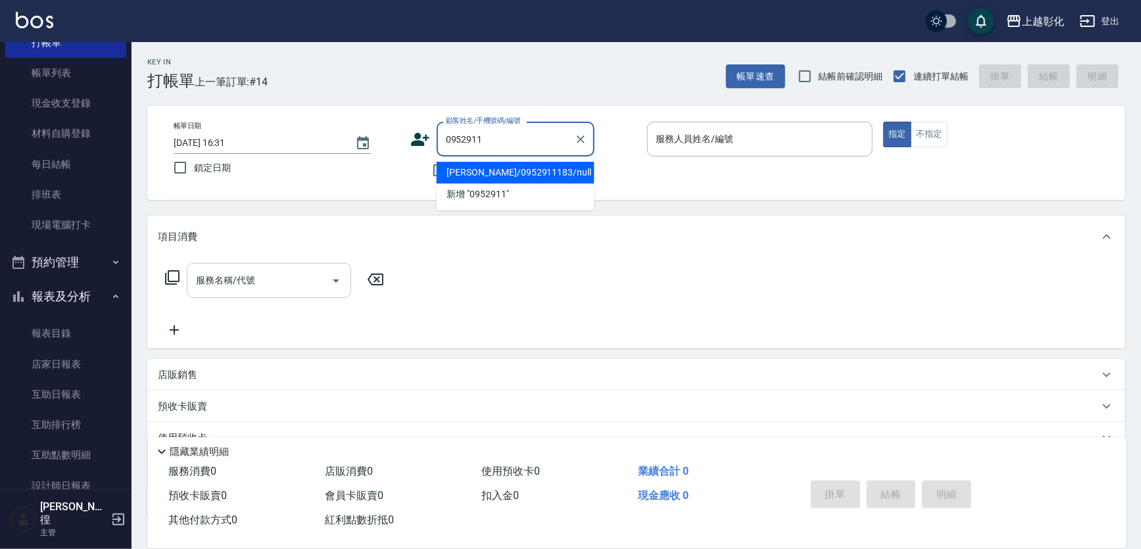
type input "[PERSON_NAME]/0952911183/null"
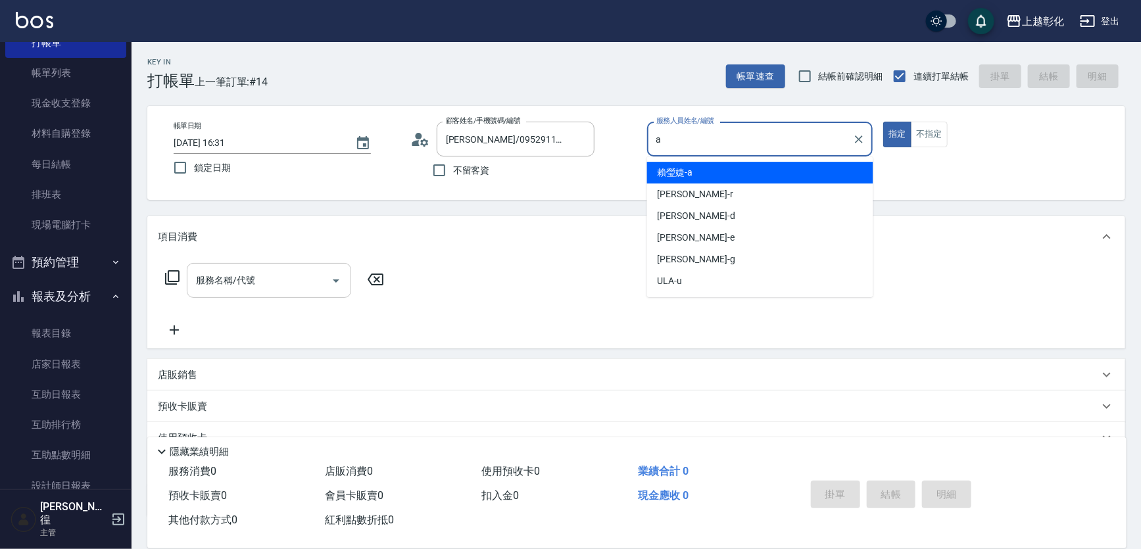
type input "[PERSON_NAME]"
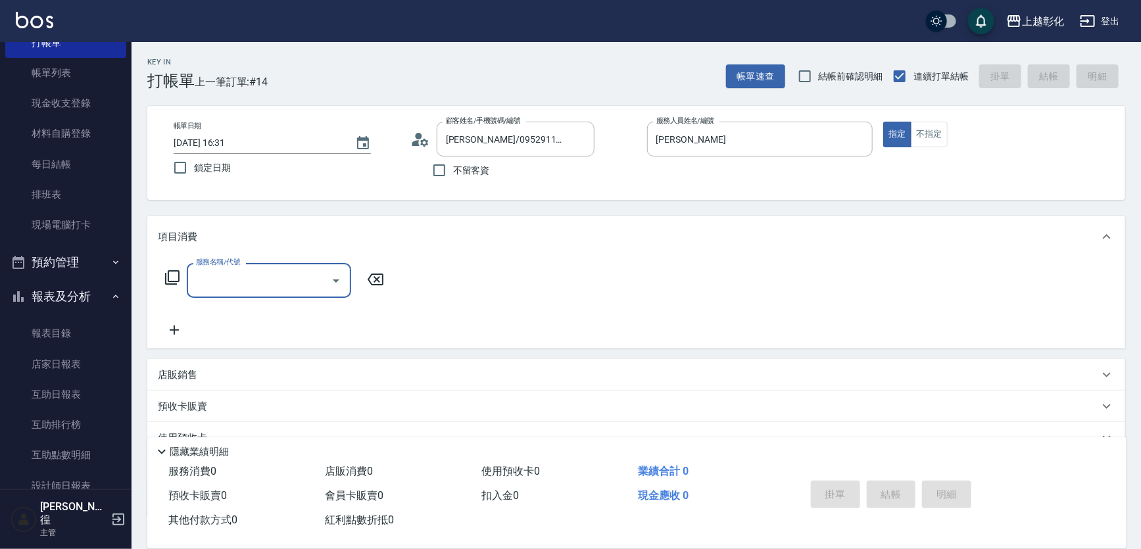
type input "b"
type input "染髮(501)"
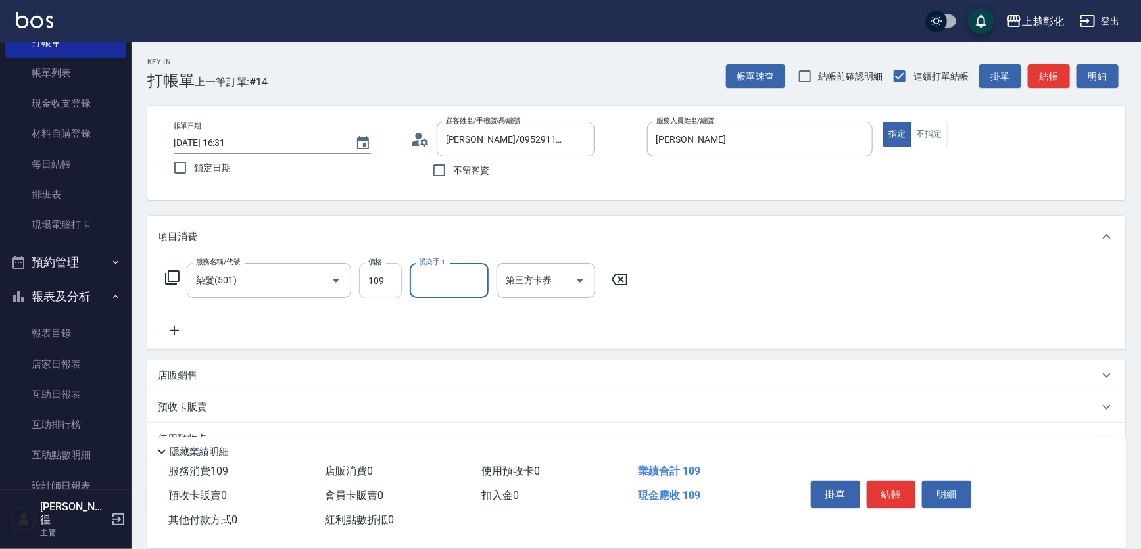
click at [392, 276] on input "109" at bounding box center [380, 280] width 43 height 35
type input "1099"
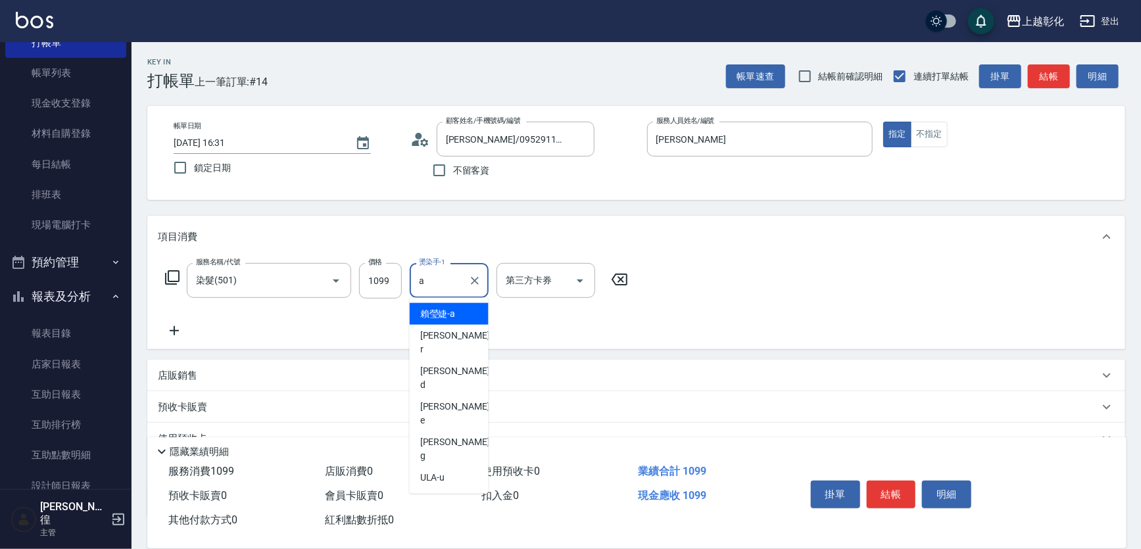
type input "[PERSON_NAME]"
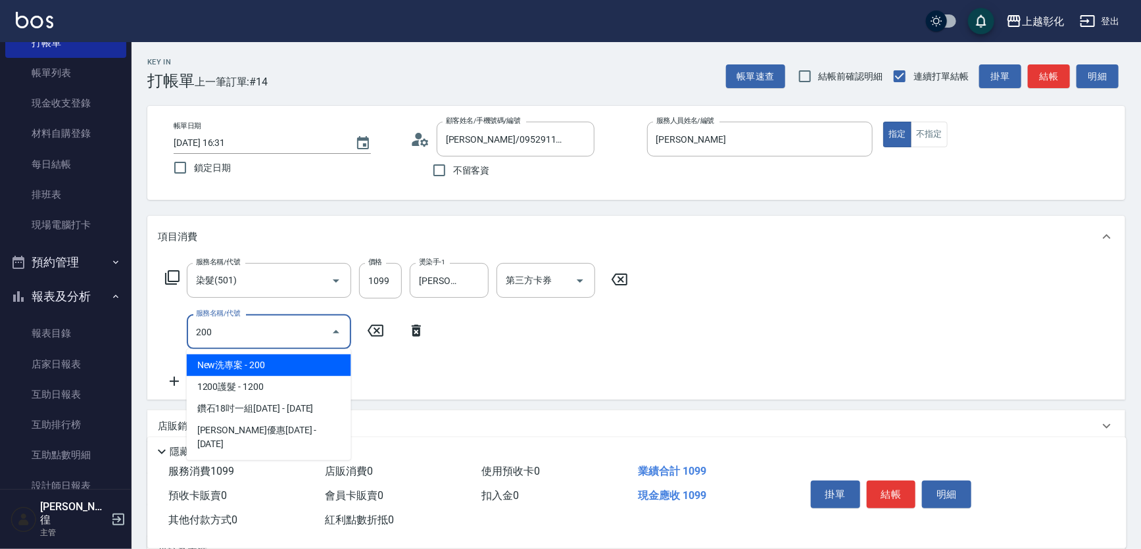
type input "New洗專案(200)"
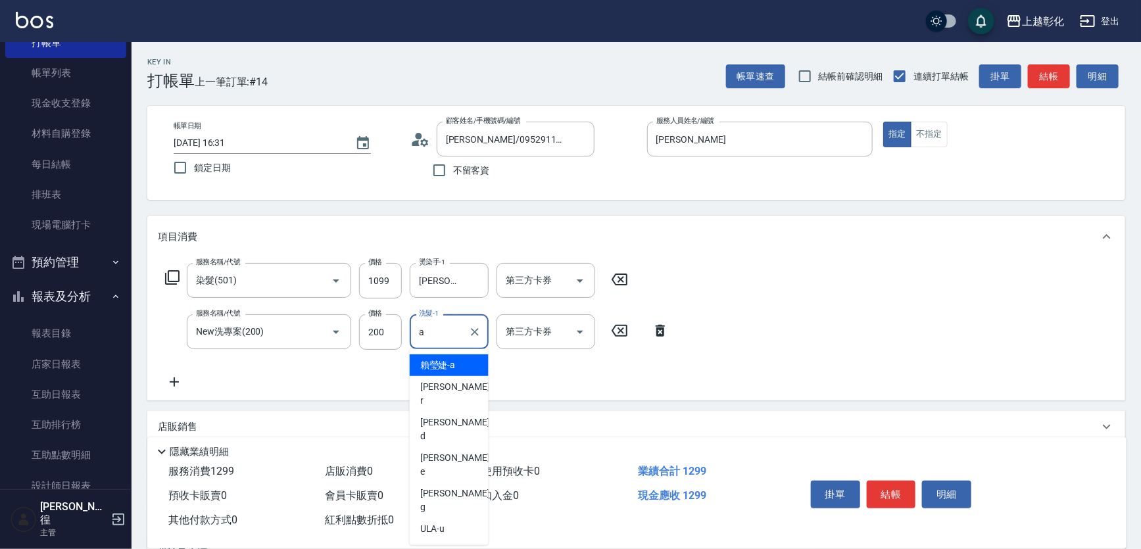
type input "[PERSON_NAME]"
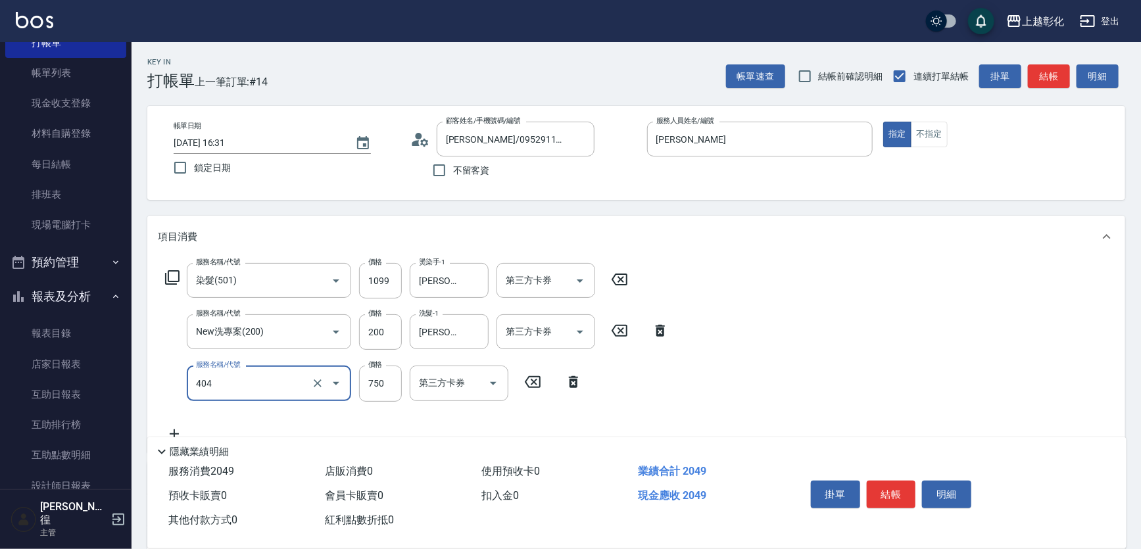
type input "750護髮(404)"
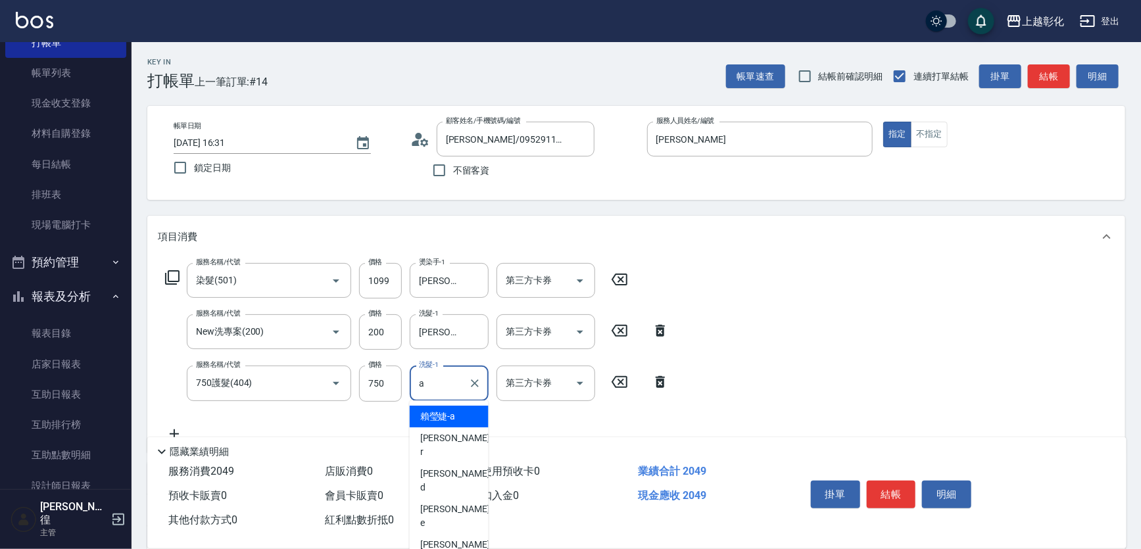
type input "[PERSON_NAME]"
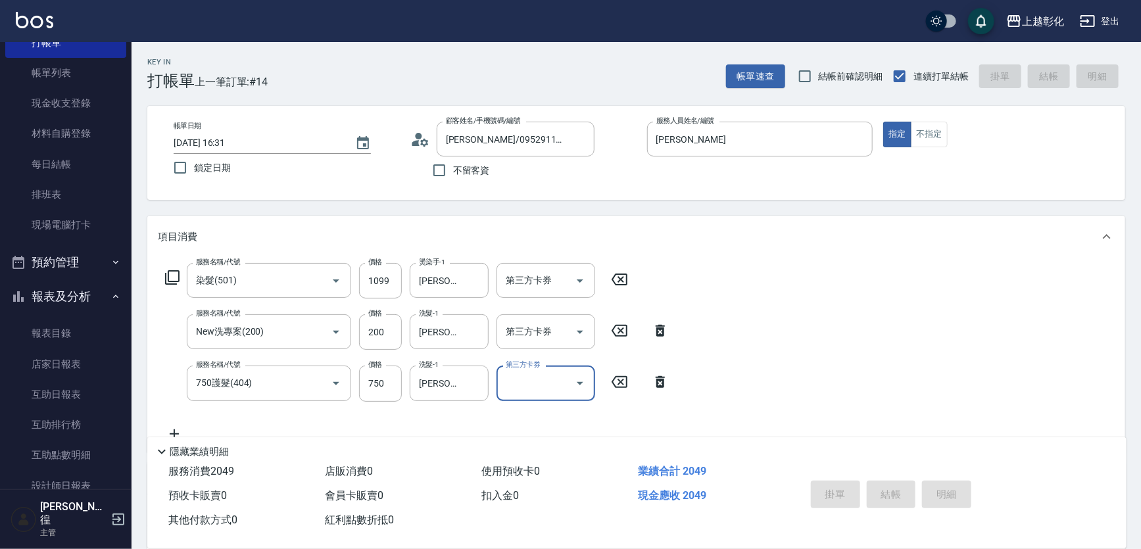
type input "[DATE] 16:32"
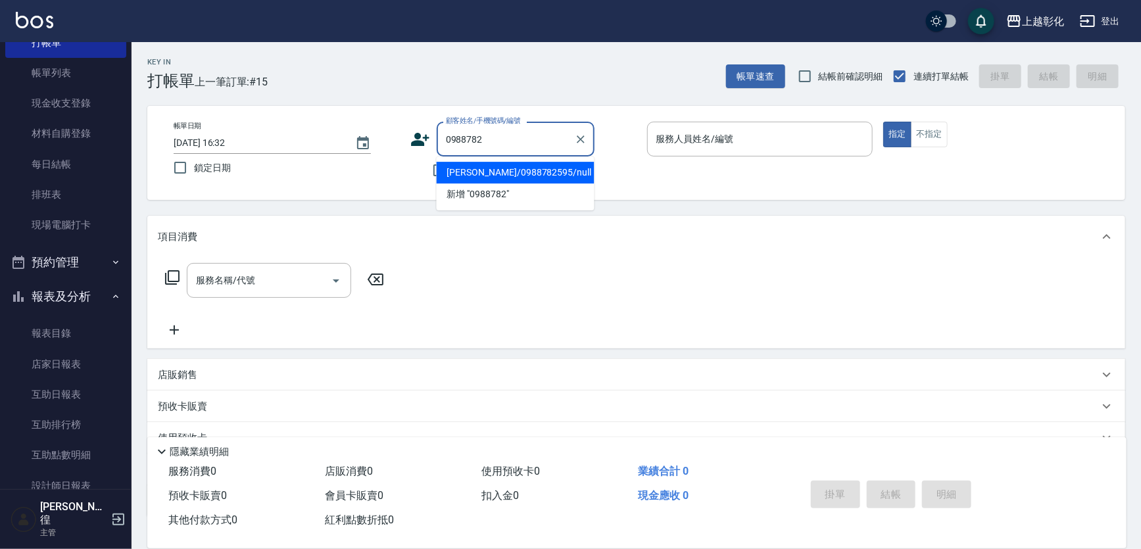
type input "[PERSON_NAME]/0988782595/null"
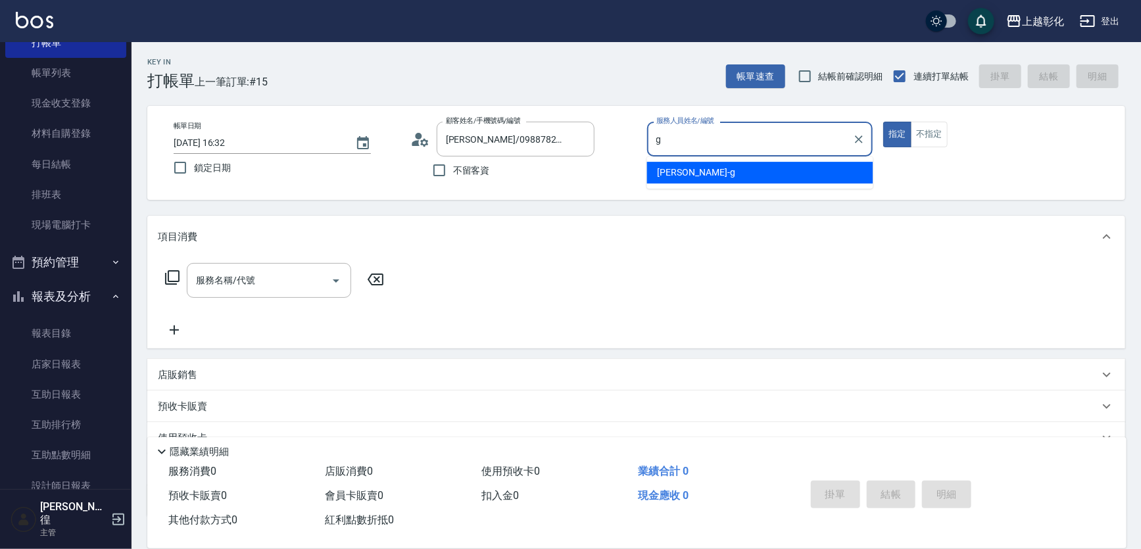
type input "[PERSON_NAME]"
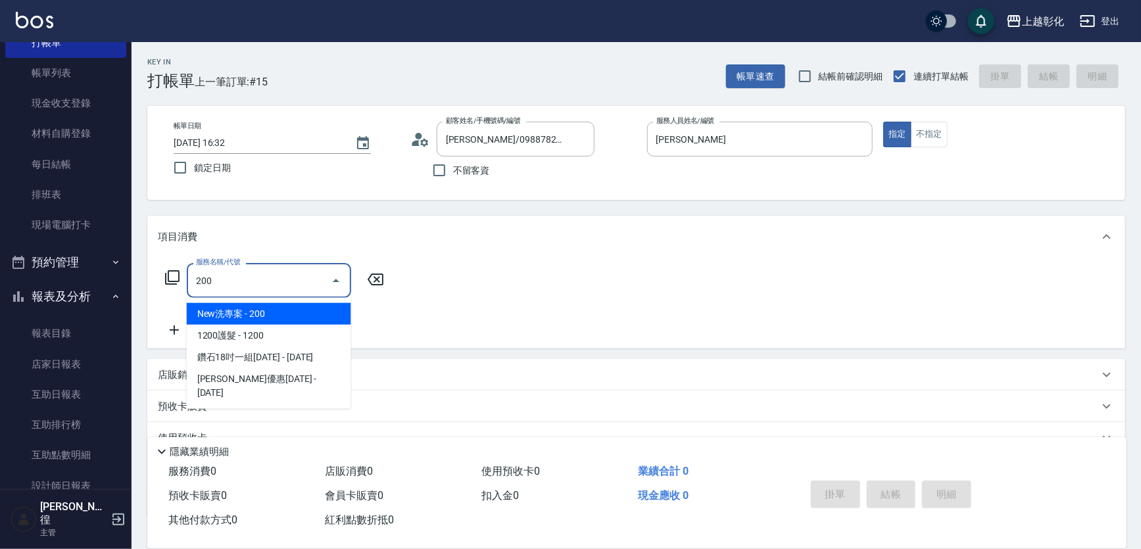
type input "New洗專案(200)"
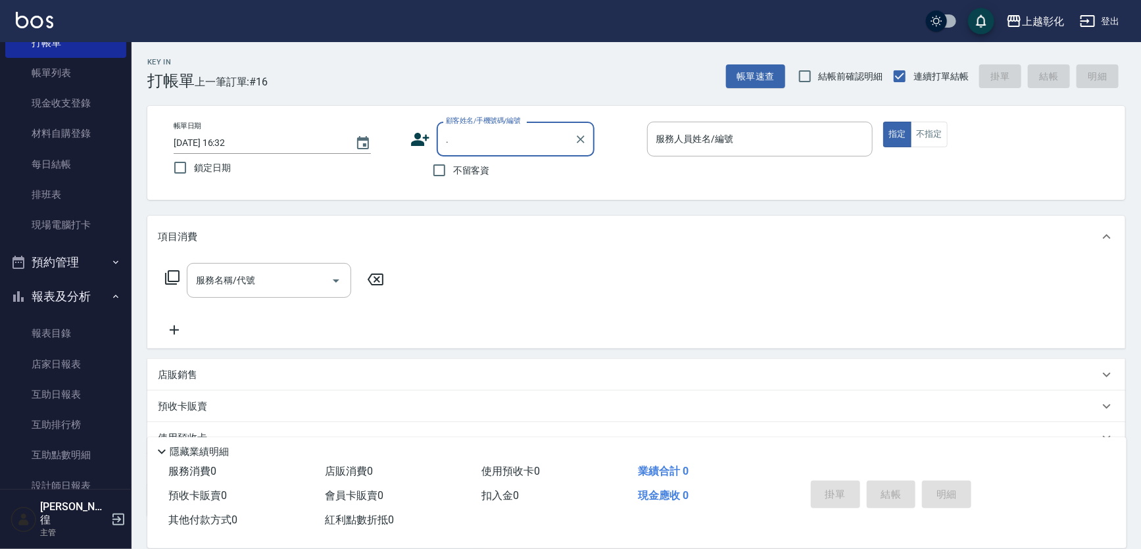
type input "."
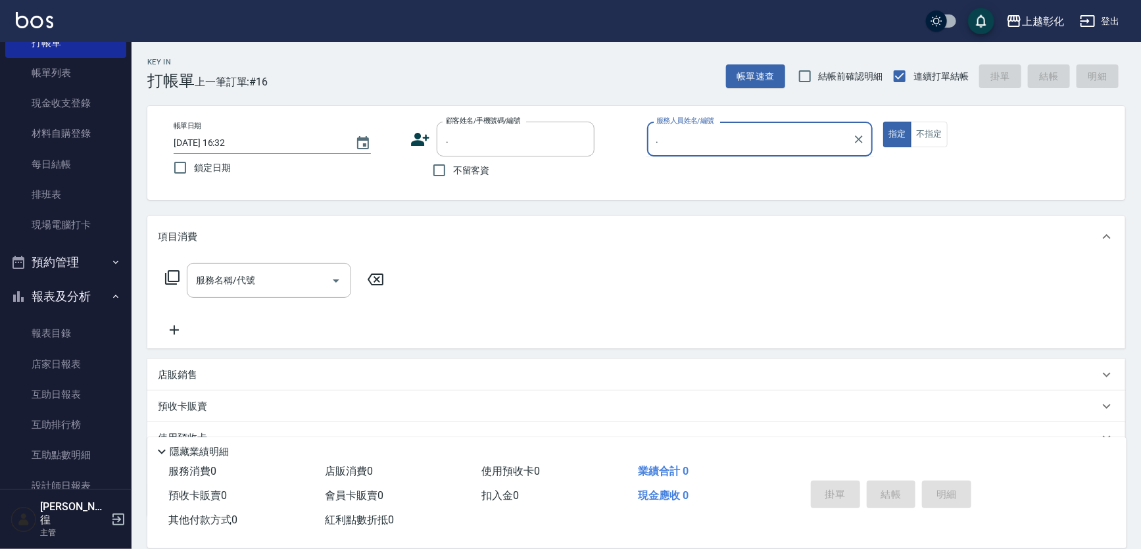
type input "."
click at [883, 122] on button "指定" at bounding box center [897, 135] width 28 height 26
